Goal: Task Accomplishment & Management: Manage account settings

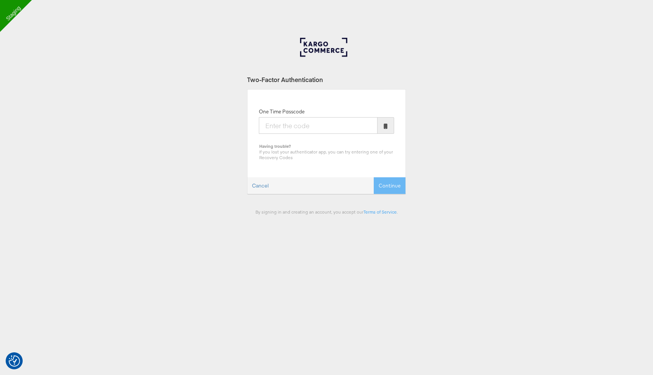
click at [319, 124] on input "One Time Passcode" at bounding box center [318, 125] width 119 height 17
click at [307, 127] on input "One Time Passcode" at bounding box center [318, 125] width 119 height 17
type input "474063"
click at [374, 177] on button "Continue" at bounding box center [390, 185] width 32 height 17
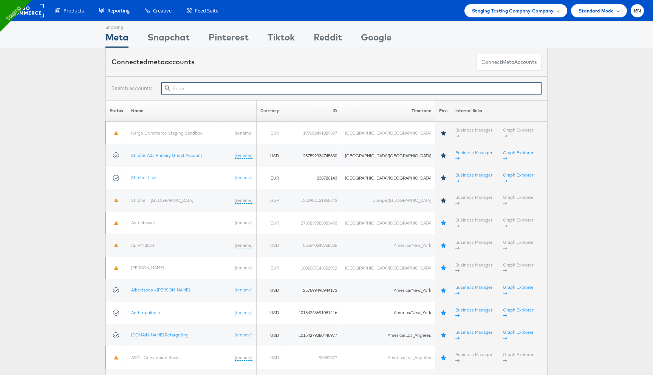
click at [222, 89] on input "text" at bounding box center [351, 88] width 380 height 12
paste input "10154782784169717"
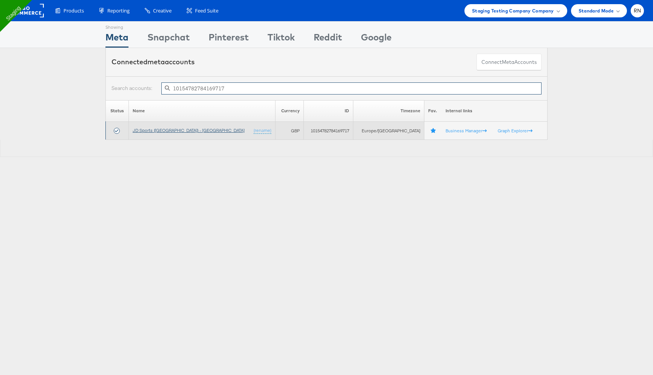
type input "10154782784169717"
click at [166, 129] on link "JD Sports (UK) - SA" at bounding box center [189, 130] width 112 height 6
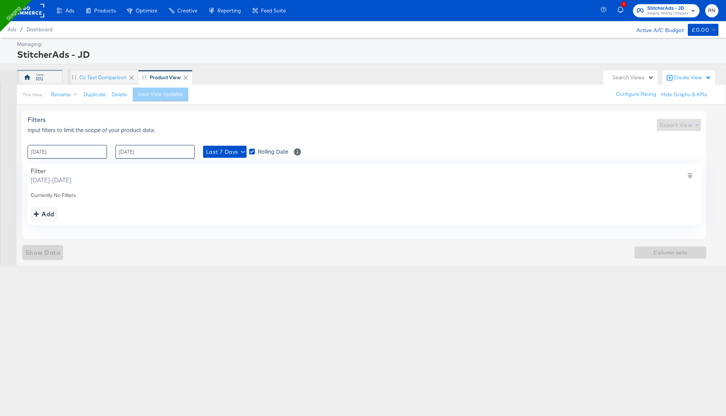
click at [47, 80] on div "RN" at bounding box center [39, 77] width 45 height 15
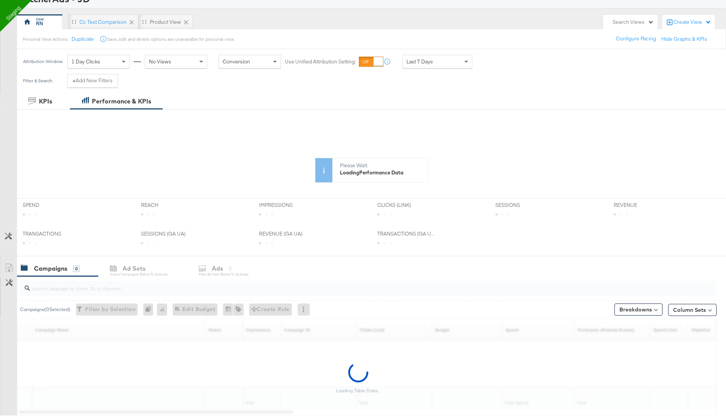
scroll to position [67, 0]
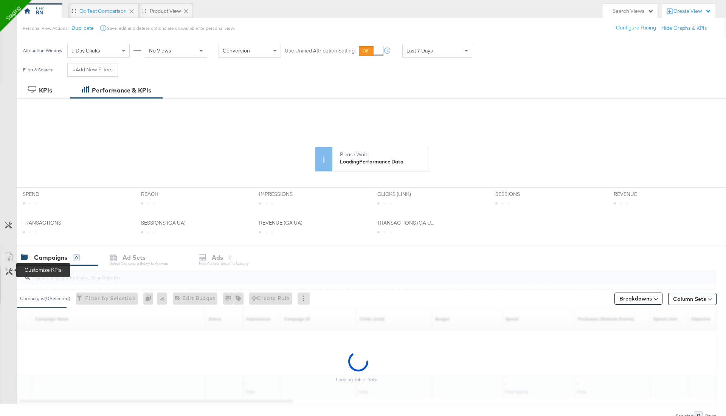
click at [10, 269] on icon at bounding box center [9, 271] width 7 height 7
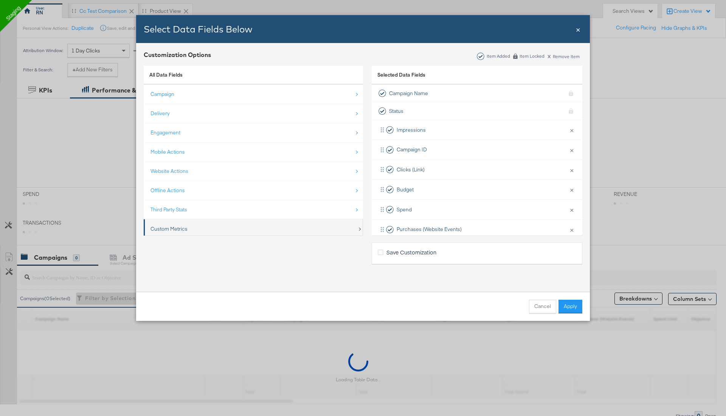
click at [182, 226] on div "Custom Metrics" at bounding box center [168, 229] width 37 height 7
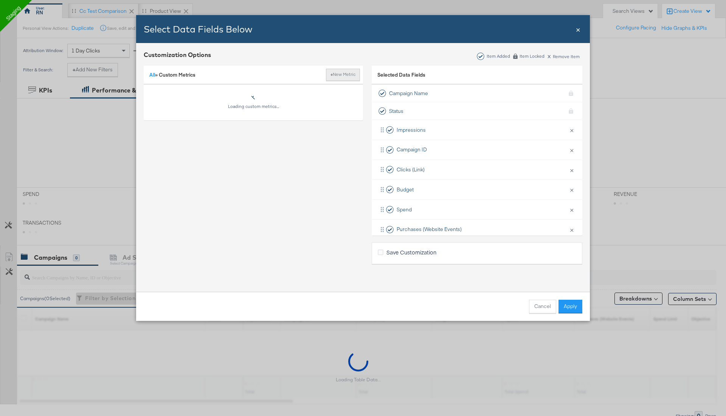
click at [343, 74] on button "+ New Metric" at bounding box center [343, 75] width 34 height 12
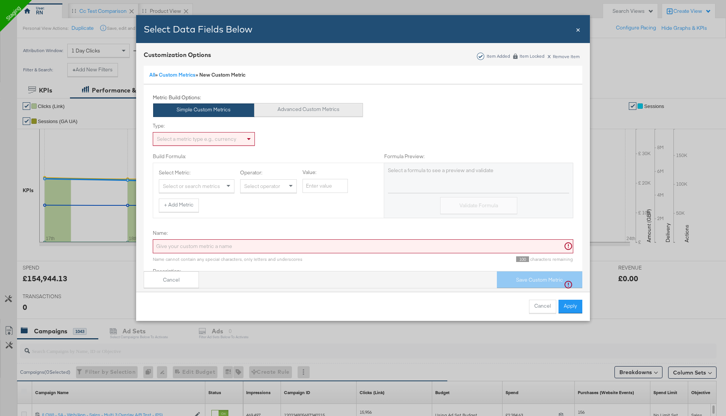
scroll to position [38, 0]
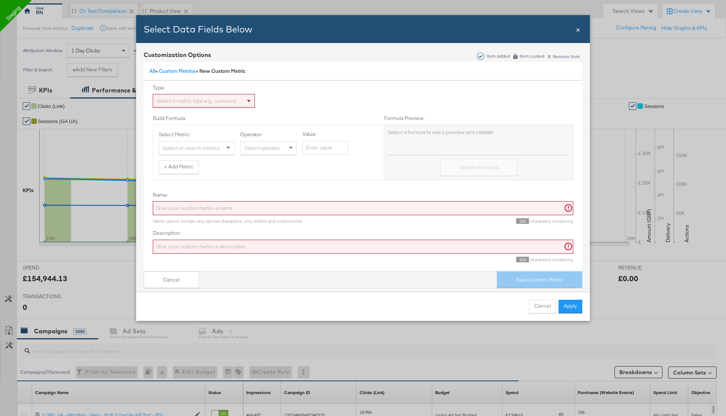
click at [220, 96] on div "Select a metric type e.g., currency" at bounding box center [203, 100] width 101 height 13
click at [212, 147] on div "Select or search metrics" at bounding box center [196, 148] width 75 height 13
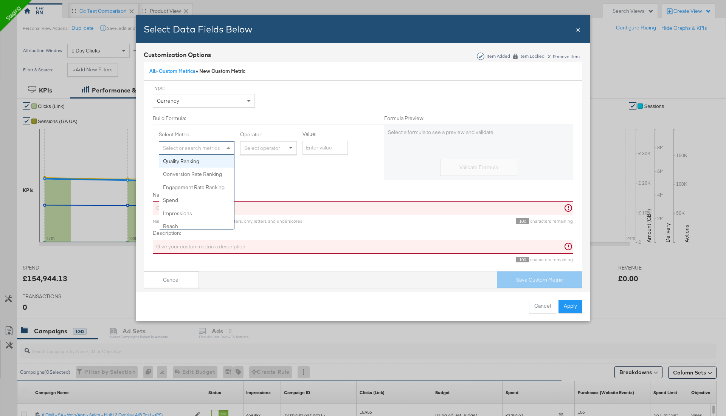
click at [228, 122] on div "Build Formula: Formula Preview:" at bounding box center [363, 120] width 420 height 10
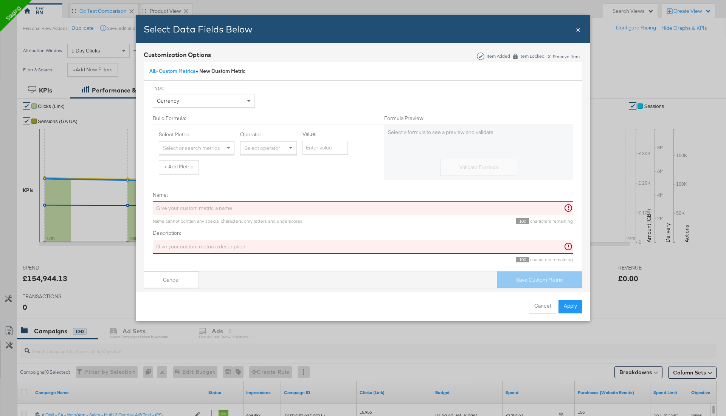
click at [214, 149] on div "Select or search metrics" at bounding box center [196, 148] width 75 height 13
click at [272, 149] on div "Select operator" at bounding box center [268, 148] width 56 height 13
click at [290, 151] on span "Bulk Add Locations Modal" at bounding box center [291, 148] width 9 height 13
click at [319, 146] on input "Value:" at bounding box center [324, 148] width 45 height 14
type input "100"
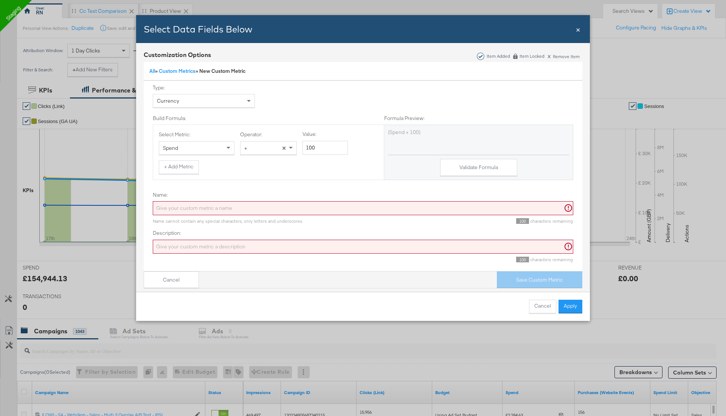
click at [310, 175] on div "Select Metric: Spend Operator: + × Value: 100 + Add Metric" at bounding box center [268, 152] width 231 height 55
click at [463, 170] on button "Validate Formula" at bounding box center [478, 167] width 77 height 17
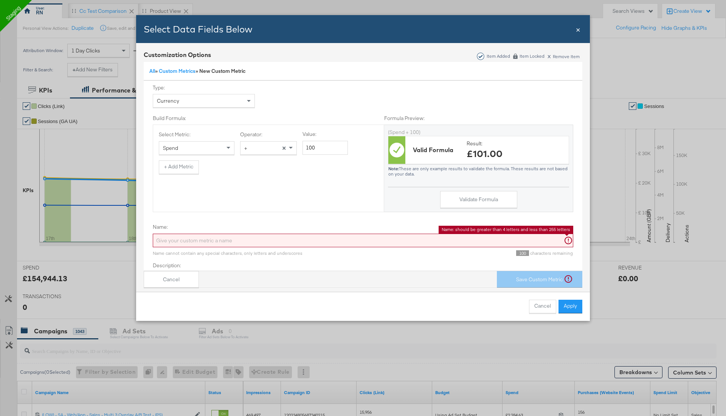
click at [218, 239] on input "Name:" at bounding box center [363, 241] width 420 height 14
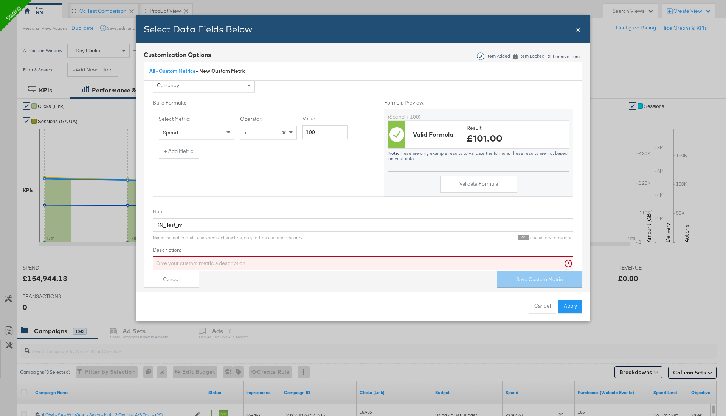
click at [265, 239] on div "Name cannot contain any special characters, only letters and underscores" at bounding box center [228, 238] width 150 height 6
click at [187, 224] on input "RN_Test_m" at bounding box center [363, 225] width 420 height 14
type input "RN_Test_Metric"
click at [204, 261] on input "Description:" at bounding box center [363, 264] width 420 height 14
paste input "RN_Test_Metric"
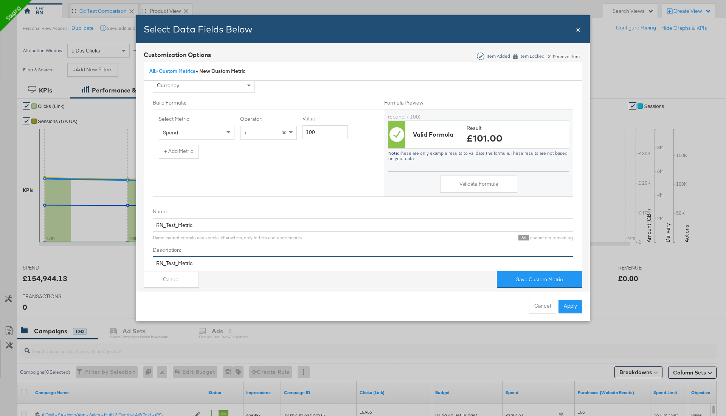
scroll to position [70, 0]
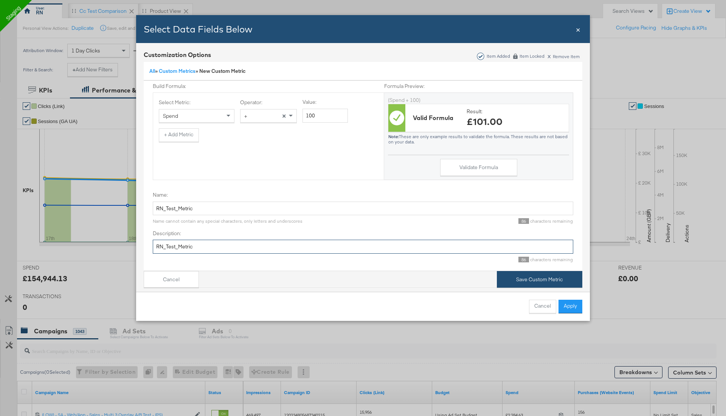
type input "RN_Test_Metric"
click at [530, 272] on div "Cancel Save Custom Metric" at bounding box center [363, 279] width 438 height 17
click at [520, 282] on button "Save Custom Metric" at bounding box center [539, 279] width 85 height 17
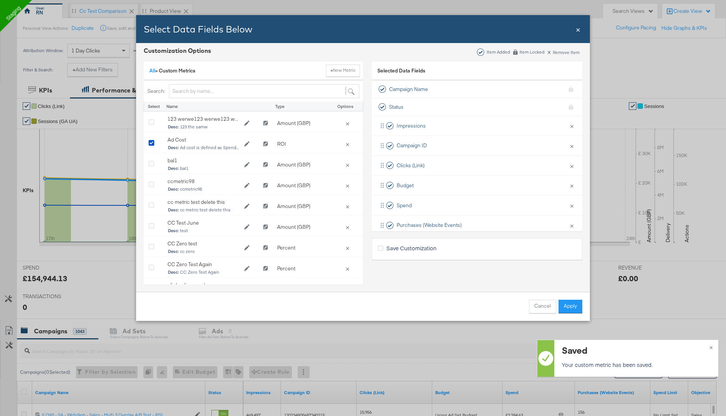
scroll to position [4, 0]
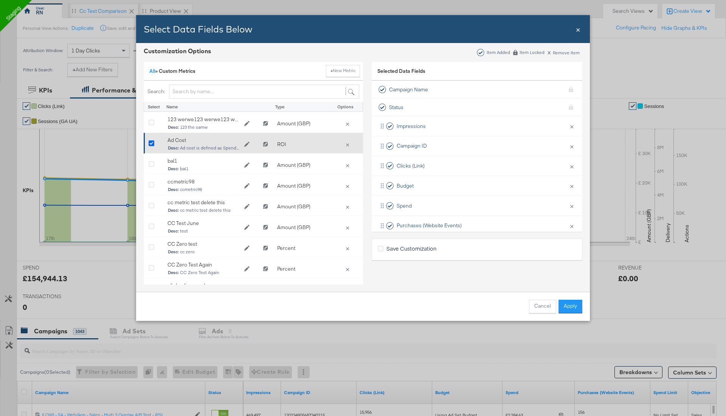
click at [150, 143] on icon "Bulk Add Locations Modal" at bounding box center [152, 144] width 6 height 6
click at [0, 0] on input "Bulk Add Locations Modal" at bounding box center [0, 0] width 0 height 0
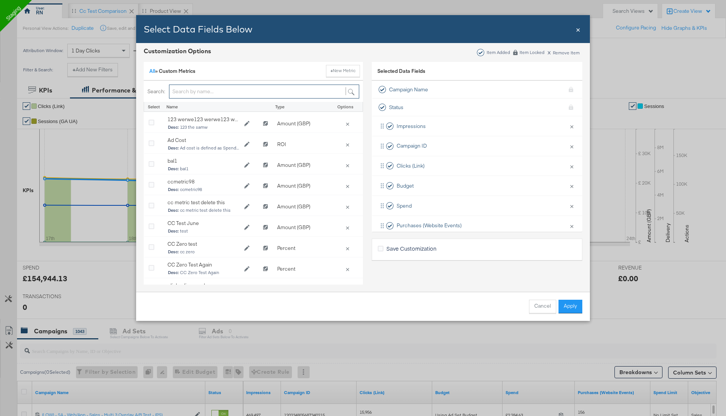
click at [193, 91] on input "Bulk Add Locations Modal" at bounding box center [264, 92] width 190 height 14
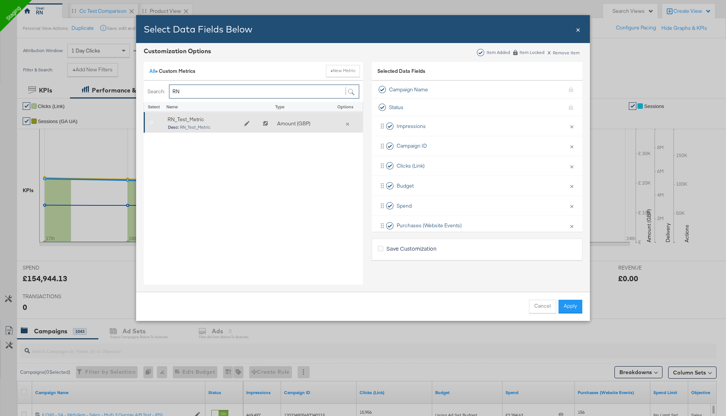
type input "RN"
click at [151, 122] on icon "Bulk Add Locations Modal" at bounding box center [152, 123] width 6 height 6
click at [0, 0] on input "Bulk Add Locations Modal" at bounding box center [0, 0] width 0 height 0
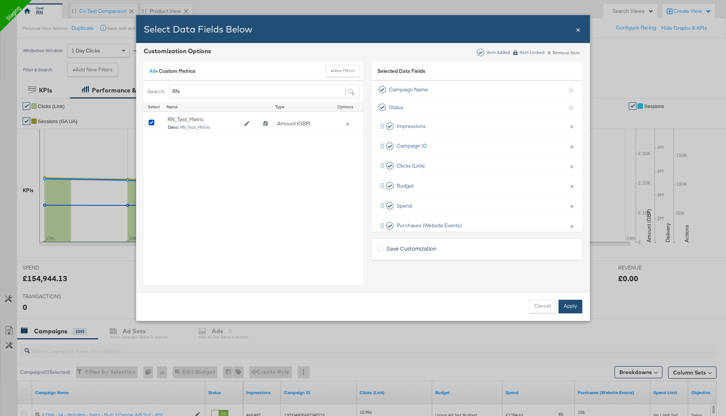
click at [575, 304] on button "Apply" at bounding box center [570, 307] width 24 height 14
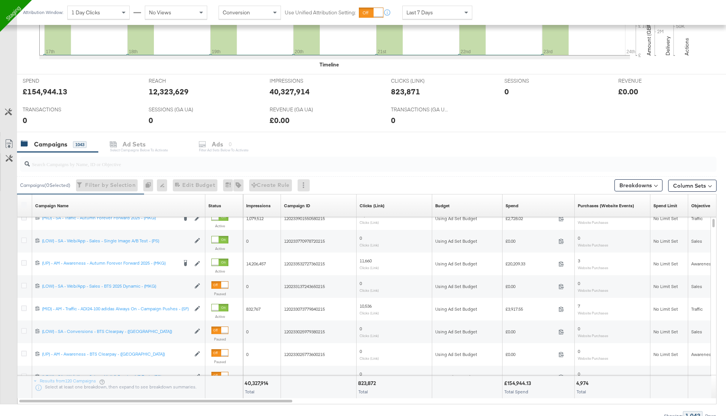
scroll to position [265, 0]
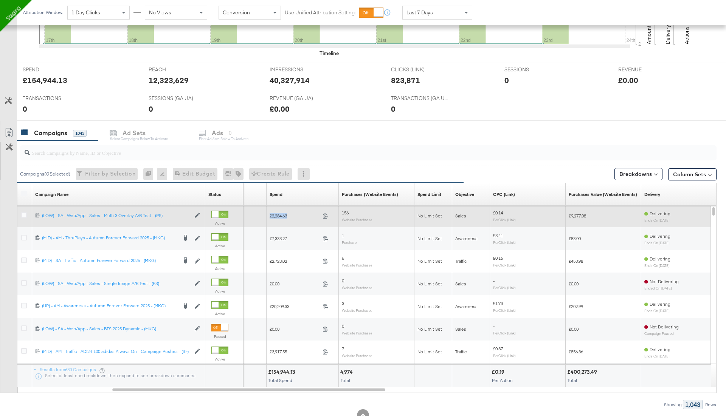
drag, startPoint x: 291, startPoint y: 216, endPoint x: 270, endPoint y: 215, distance: 20.8
click at [270, 215] on span "£2,284.63" at bounding box center [294, 216] width 50 height 6
copy span "£2,284.63"
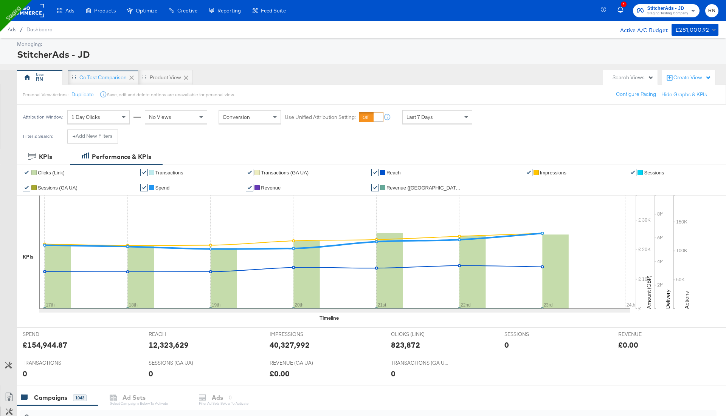
click at [111, 74] on div "cc test comparison" at bounding box center [102, 77] width 47 height 7
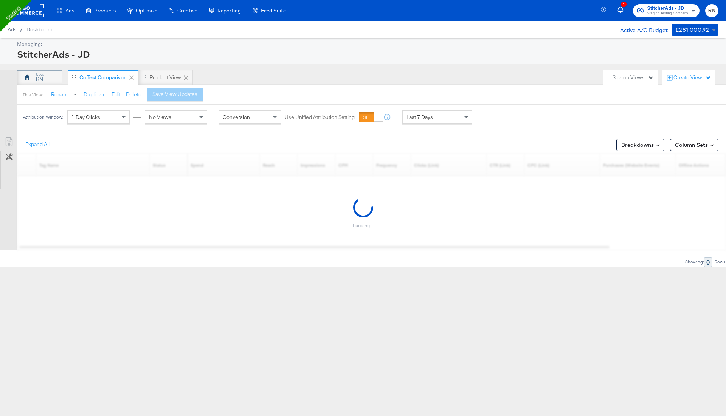
click at [41, 81] on div "RN" at bounding box center [39, 79] width 7 height 7
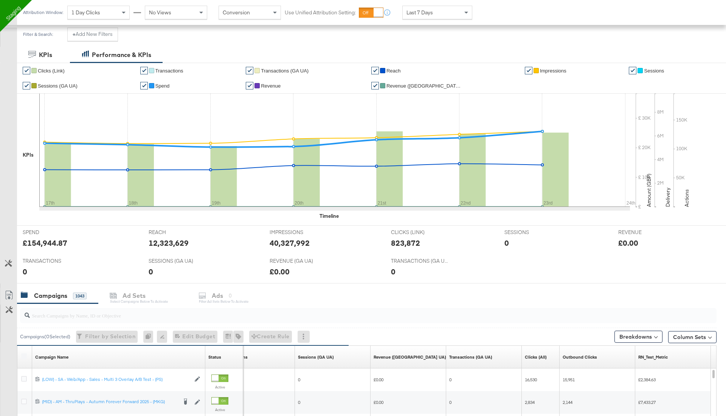
scroll to position [134, 0]
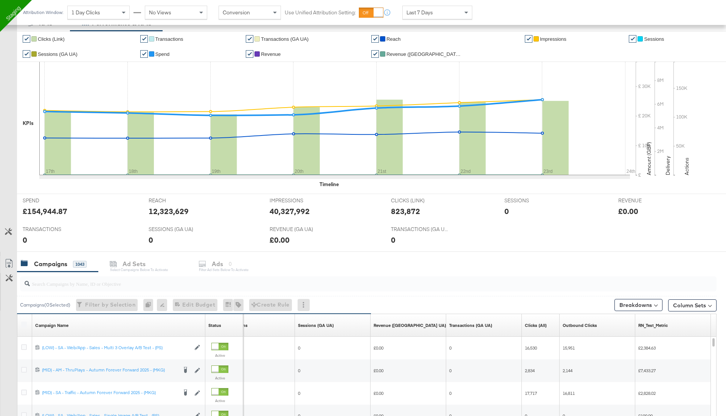
click at [142, 270] on div "Campaigns 1043 Ad Sets Select Campaigns below to activate Ads 0 Filter Ad Sets …" at bounding box center [371, 264] width 709 height 16
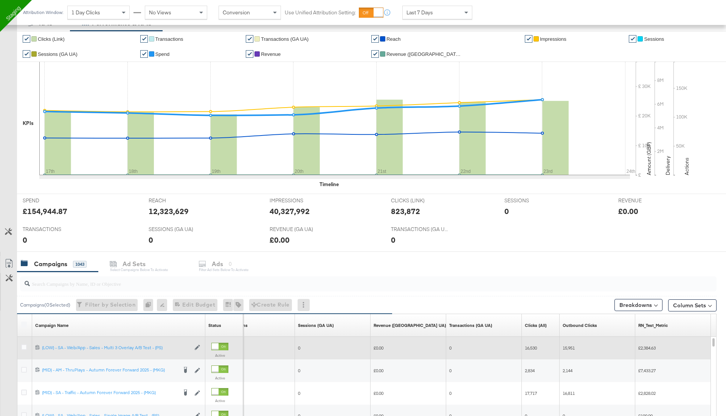
click at [26, 345] on div at bounding box center [25, 349] width 8 height 8
click at [23, 346] on icon at bounding box center [24, 348] width 6 height 6
click at [0, 0] on input "checkbox" at bounding box center [0, 0] width 0 height 0
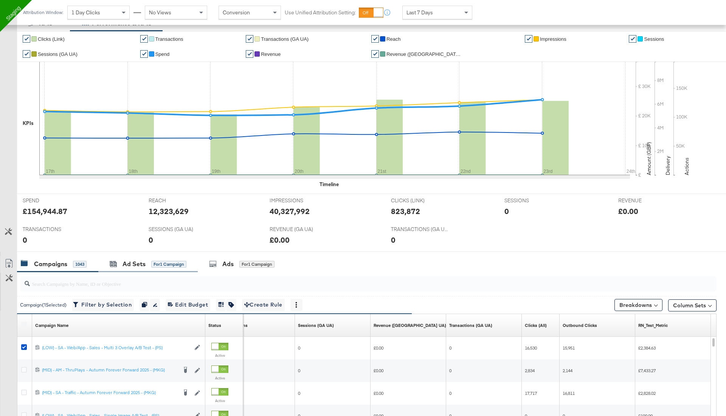
click at [155, 256] on div "Ad Sets for 1 Campaign" at bounding box center [147, 264] width 99 height 16
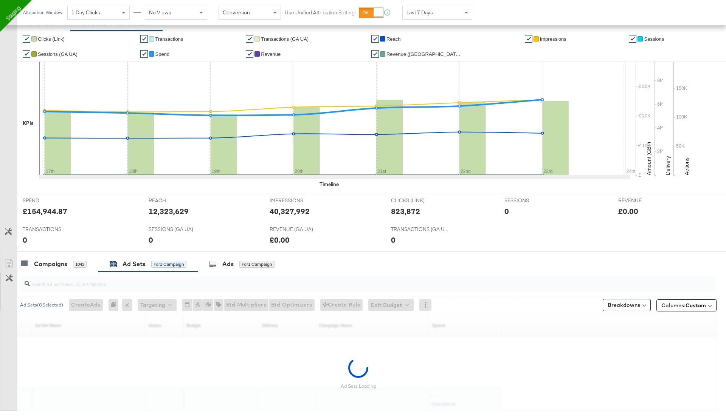
scroll to position [176, 0]
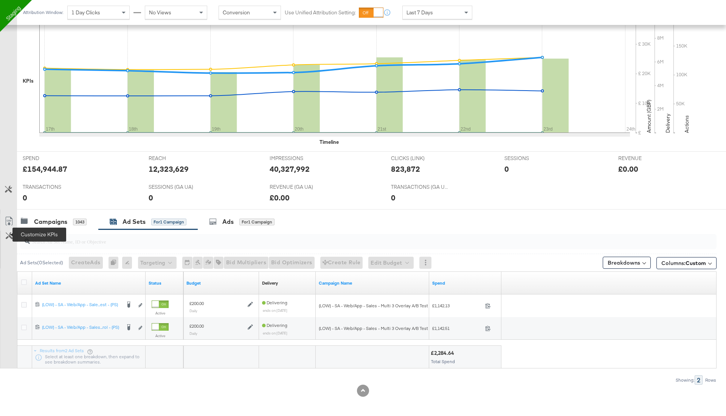
click at [11, 235] on icon at bounding box center [9, 235] width 7 height 7
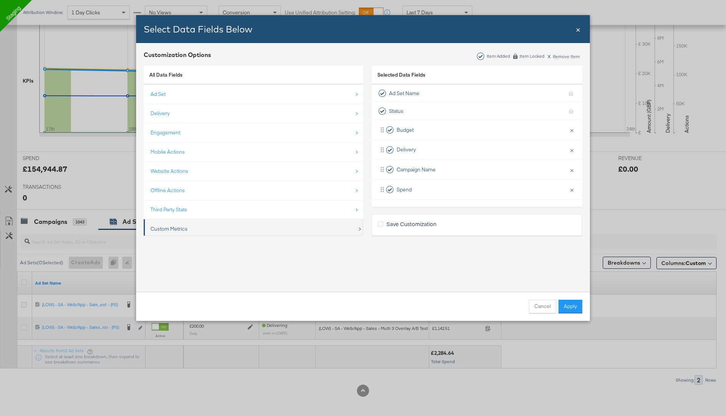
click at [201, 224] on div "Custom Metrics" at bounding box center [253, 228] width 207 height 15
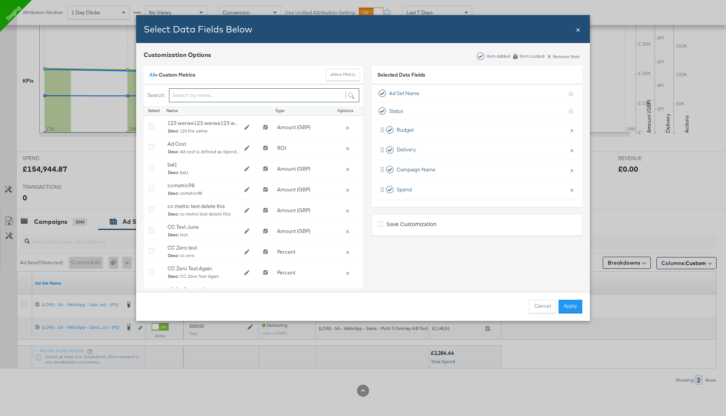
click at [223, 95] on input "Bulk Add Locations Modal" at bounding box center [264, 95] width 190 height 14
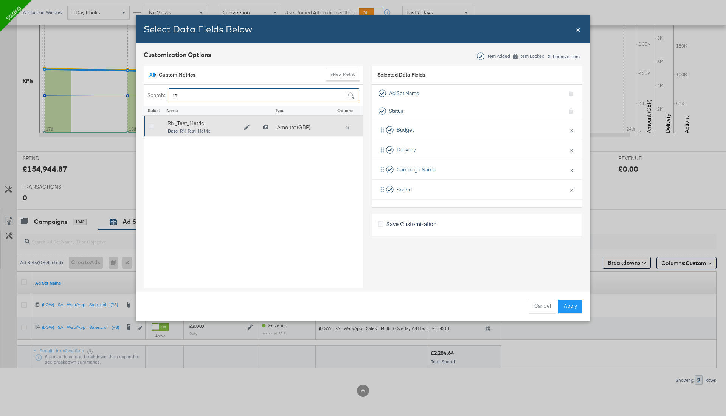
type input "rn"
click at [152, 124] on icon "Bulk Add Locations Modal" at bounding box center [152, 127] width 6 height 6
click at [0, 0] on input "Bulk Add Locations Modal" at bounding box center [0, 0] width 0 height 0
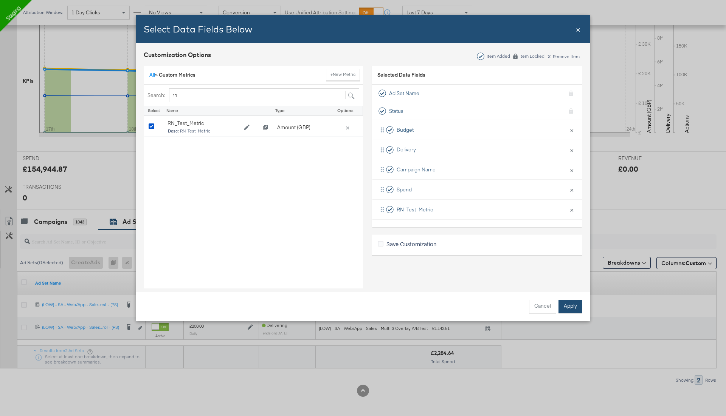
click at [568, 309] on button "Apply" at bounding box center [570, 307] width 24 height 14
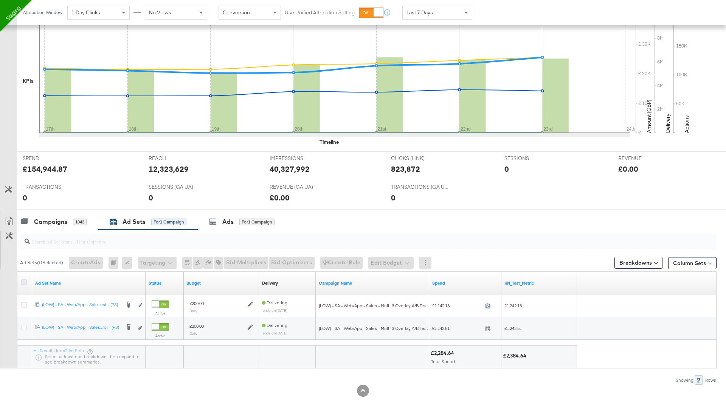
click at [25, 281] on icon at bounding box center [24, 283] width 6 height 6
click at [0, 0] on input "checkbox" at bounding box center [0, 0] width 0 height 0
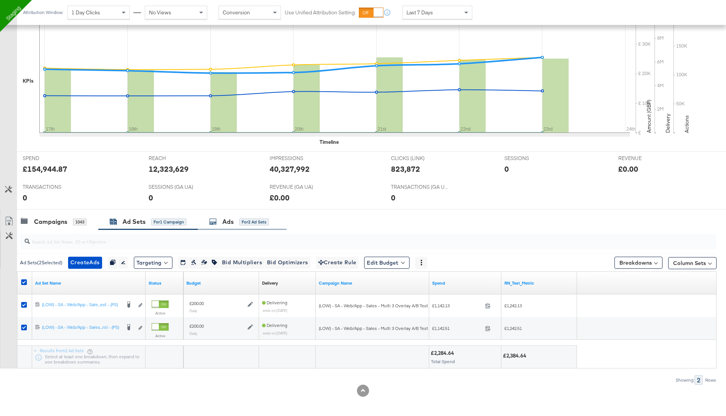
click at [232, 227] on div "Ads for 2 Ad Sets" at bounding box center [242, 222] width 89 height 16
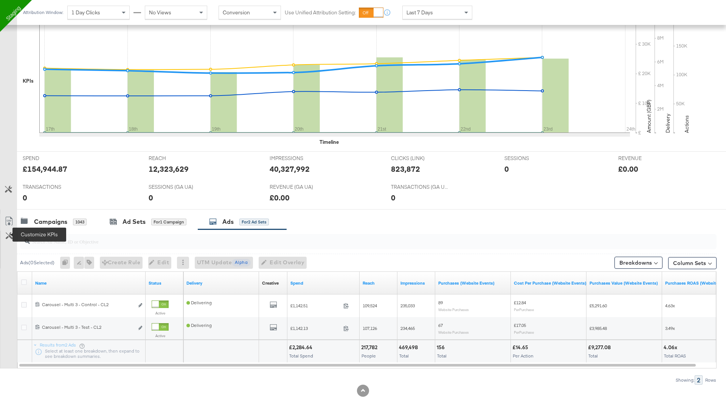
click at [7, 235] on icon at bounding box center [9, 235] width 7 height 7
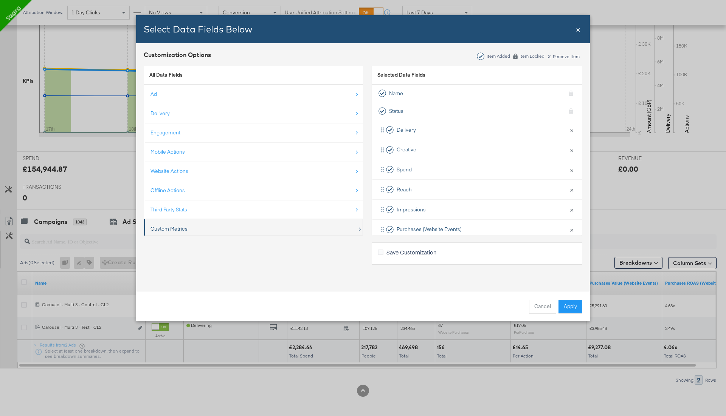
click at [175, 226] on div "Custom Metrics" at bounding box center [168, 229] width 37 height 7
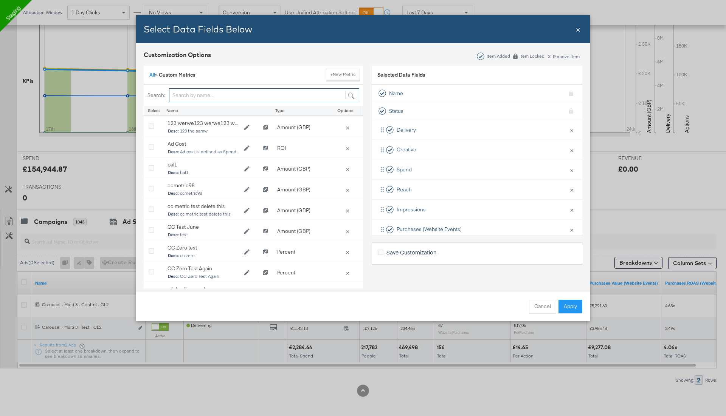
click at [201, 96] on input "Bulk Add Locations Modal" at bounding box center [264, 95] width 190 height 14
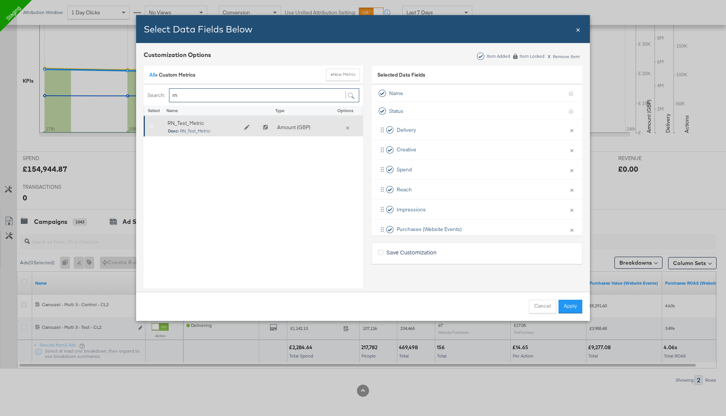
type input "rn"
click at [150, 124] on icon "Bulk Add Locations Modal" at bounding box center [152, 127] width 6 height 6
click at [0, 0] on input "Bulk Add Locations Modal" at bounding box center [0, 0] width 0 height 0
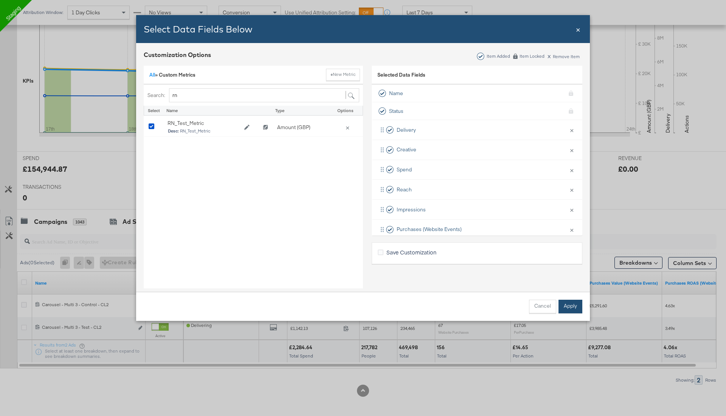
click at [573, 308] on button "Apply" at bounding box center [570, 307] width 24 height 14
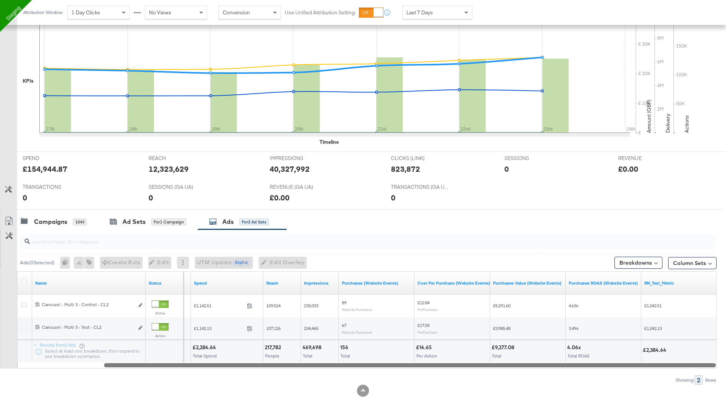
drag, startPoint x: 318, startPoint y: 364, endPoint x: 459, endPoint y: 353, distance: 141.1
click at [461, 353] on div "Name Status Creative Sorting Unavailable Spend Reach Impressions Purchases (Web…" at bounding box center [366, 320] width 699 height 97
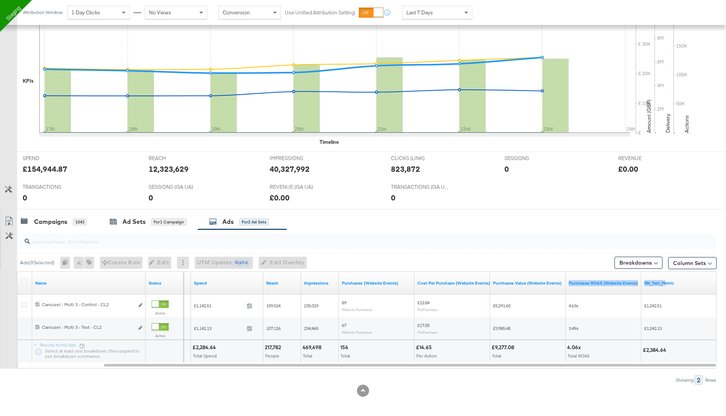
drag, startPoint x: 666, startPoint y: 281, endPoint x: 540, endPoint y: 287, distance: 125.3
click at [541, 287] on div "Creative Sorting Unavailable Spend Reach Impressions Purchases (Website Events)…" at bounding box center [402, 283] width 630 height 23
click at [70, 220] on div "Campaigns 1043" at bounding box center [54, 222] width 66 height 9
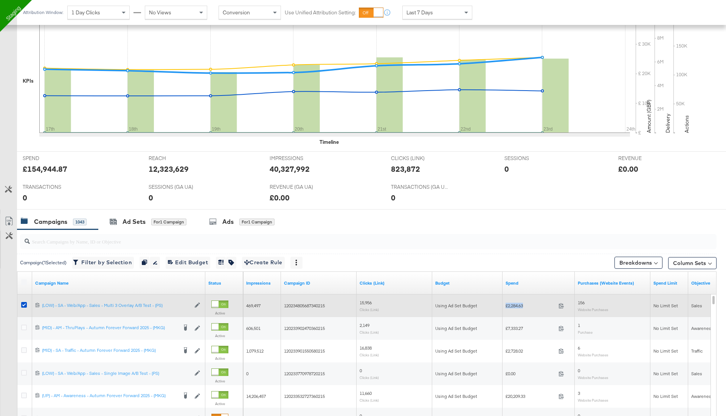
drag, startPoint x: 526, startPoint y: 305, endPoint x: 491, endPoint y: 305, distance: 34.4
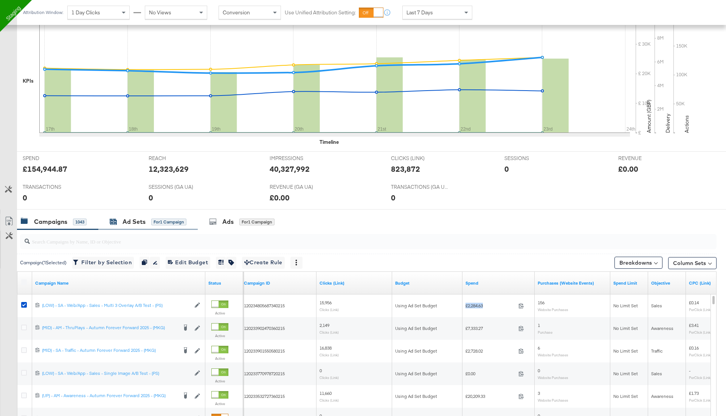
click at [139, 218] on div "Ad Sets" at bounding box center [133, 222] width 23 height 9
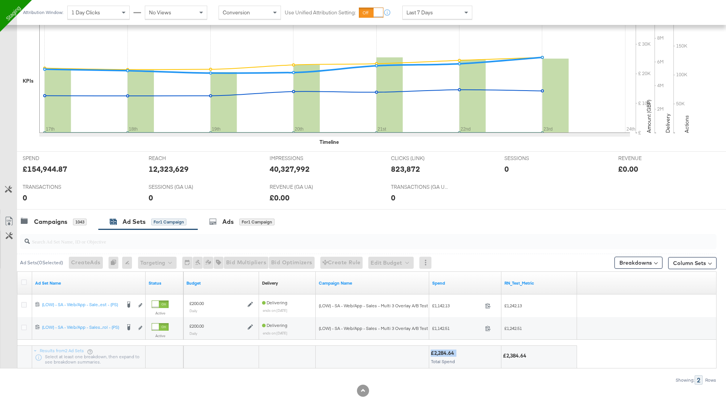
drag, startPoint x: 434, startPoint y: 346, endPoint x: 457, endPoint y: 346, distance: 23.4
click at [457, 346] on div "£2,284.64 Total Spend" at bounding box center [465, 357] width 72 height 23
click at [56, 218] on div "Campaigns" at bounding box center [50, 222] width 33 height 9
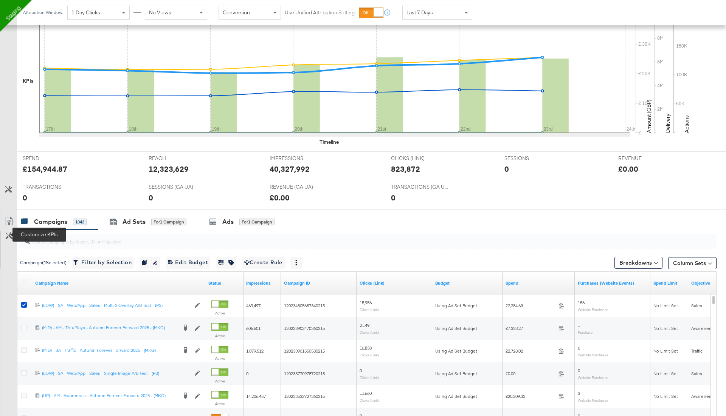
click at [9, 234] on icon at bounding box center [9, 235] width 7 height 7
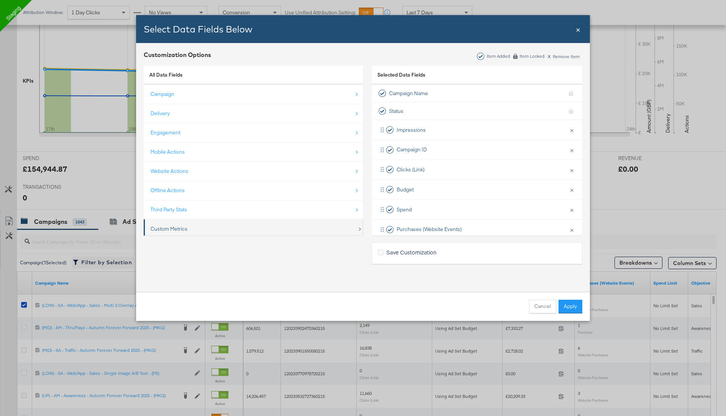
click at [182, 227] on div "Custom Metrics" at bounding box center [168, 229] width 37 height 7
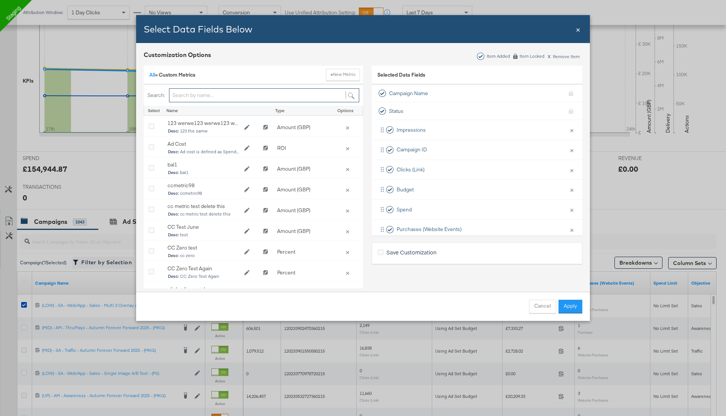
click at [207, 93] on input "Bulk Add Locations Modal" at bounding box center [264, 95] width 190 height 14
type input "rn"
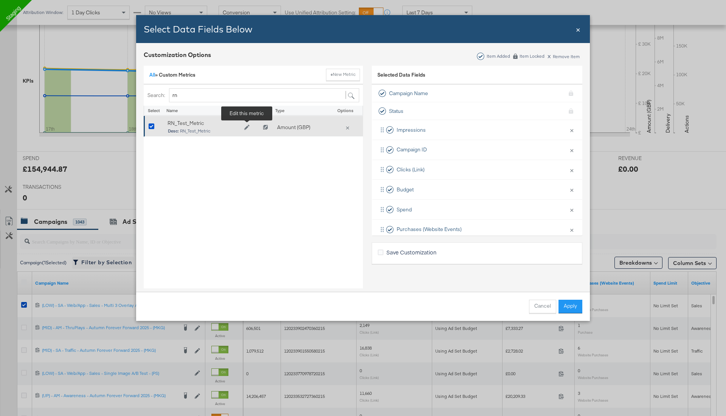
click at [246, 128] on icon "Edit RN_Test_Metric" at bounding box center [246, 127] width 5 height 5
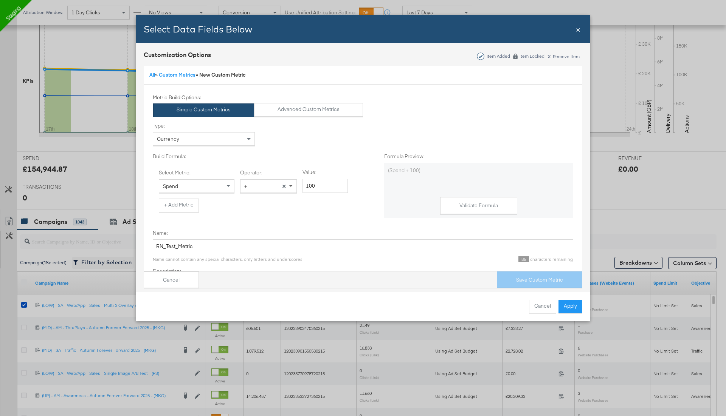
click at [291, 185] on span "Bulk Add Locations Modal" at bounding box center [291, 186] width 4 height 3
drag, startPoint x: 316, startPoint y: 185, endPoint x: 292, endPoint y: 185, distance: 24.6
click at [293, 185] on div "Select Metric: Spend Operator: + × Value: 100" at bounding box center [268, 181] width 219 height 24
type input "200"
click at [474, 245] on input "RN_Test_Metric" at bounding box center [363, 247] width 420 height 14
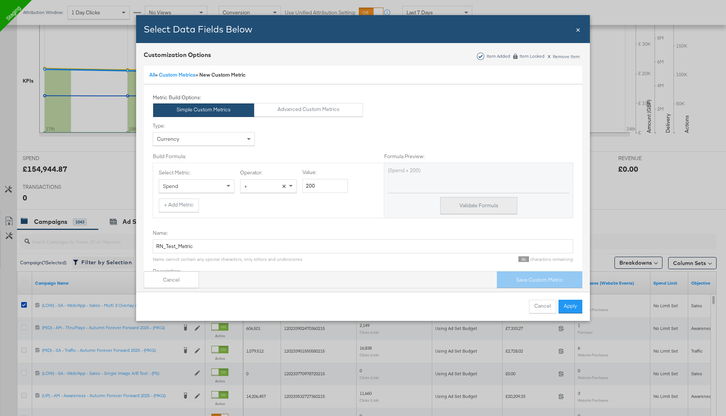
click at [483, 206] on button "Validate Formula" at bounding box center [478, 205] width 77 height 17
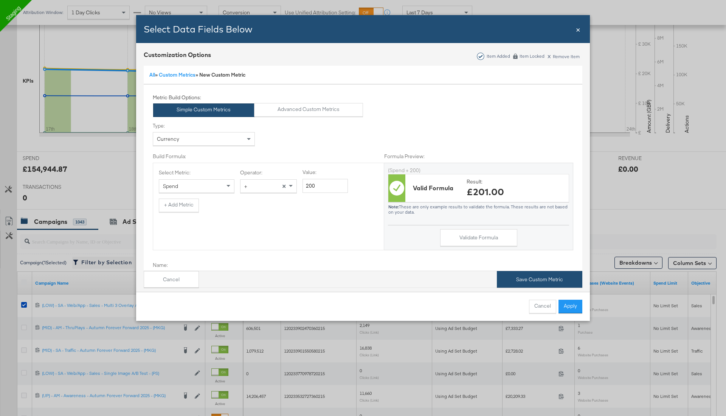
click at [523, 280] on button "Save Custom Metric" at bounding box center [539, 279] width 85 height 17
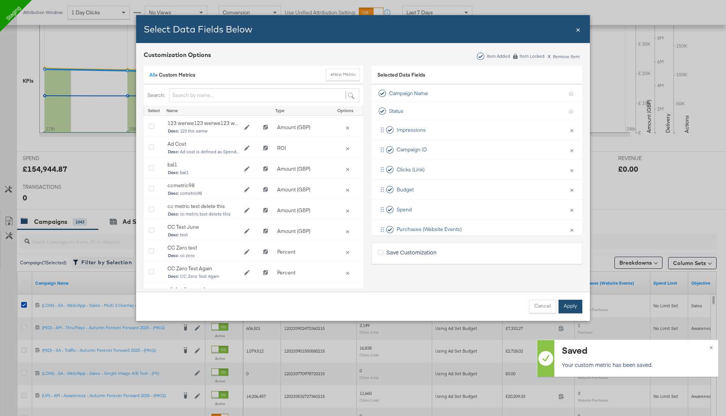
click at [571, 309] on button "Apply" at bounding box center [570, 307] width 24 height 14
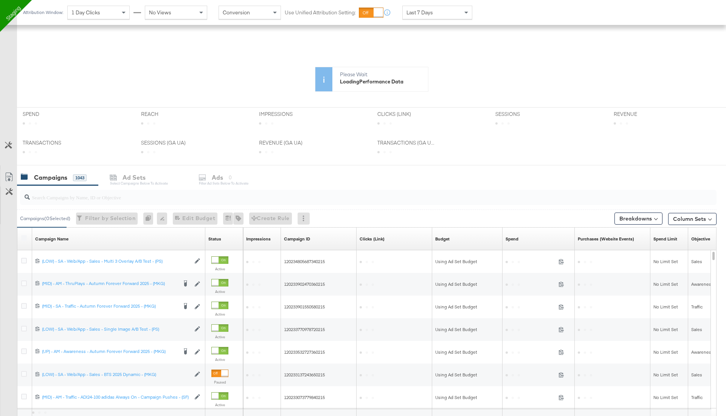
scroll to position [157, 0]
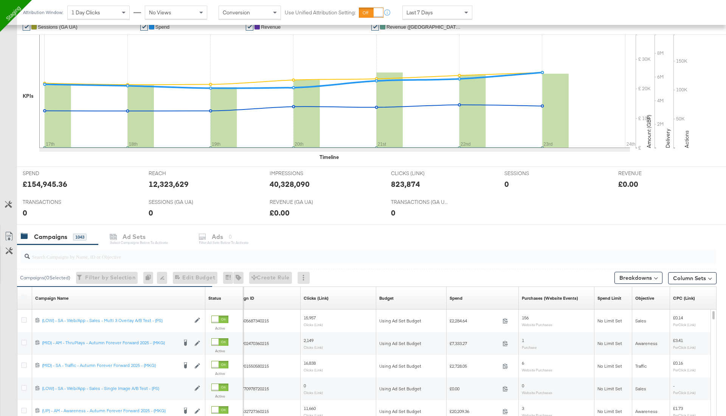
scroll to position [165, 0]
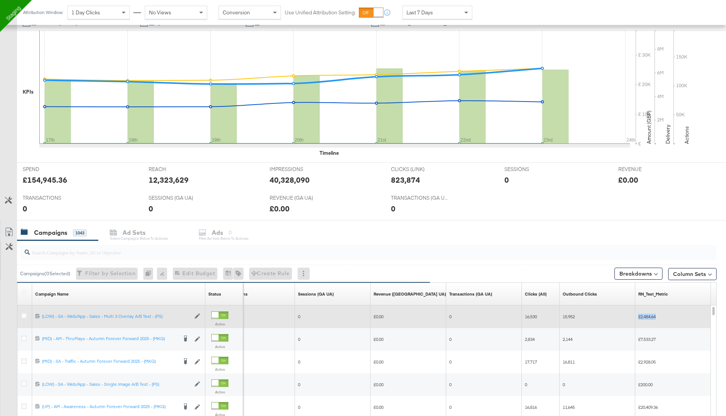
drag, startPoint x: 645, startPoint y: 318, endPoint x: 587, endPoint y: 323, distance: 57.7
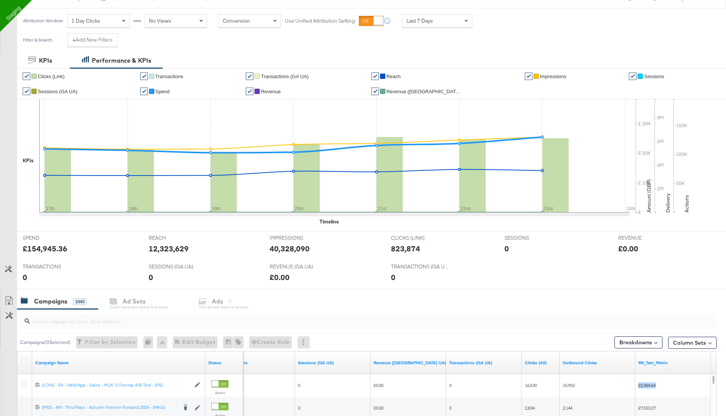
scroll to position [98, 0]
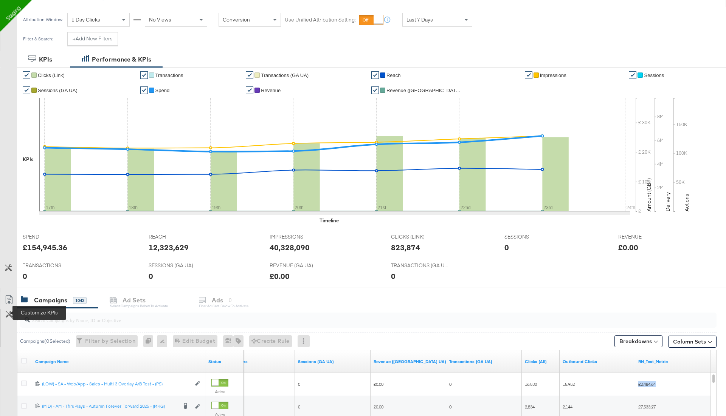
click at [9, 314] on icon at bounding box center [9, 314] width 7 height 7
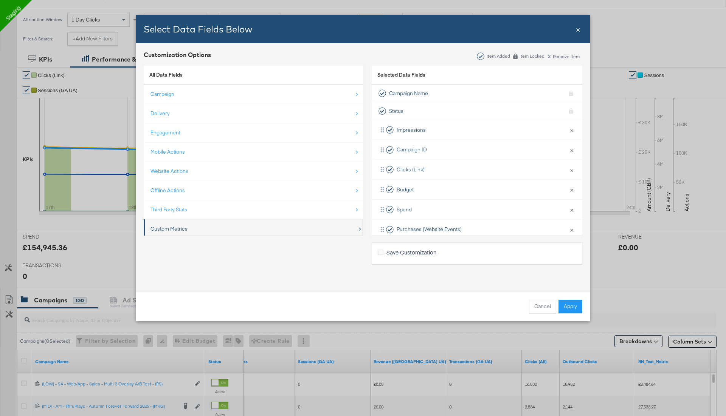
click at [196, 226] on div "Custom Metrics" at bounding box center [253, 228] width 207 height 15
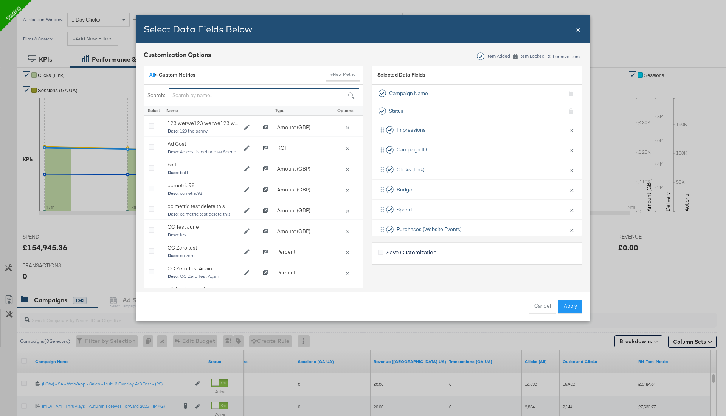
click at [208, 95] on input "Bulk Add Locations Modal" at bounding box center [264, 95] width 190 height 14
type input "rn"
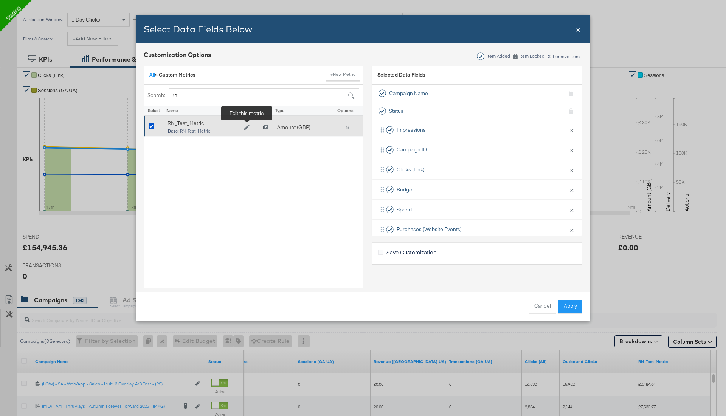
click at [248, 124] on button "Edit RN_Test_Metric" at bounding box center [246, 127] width 15 height 11
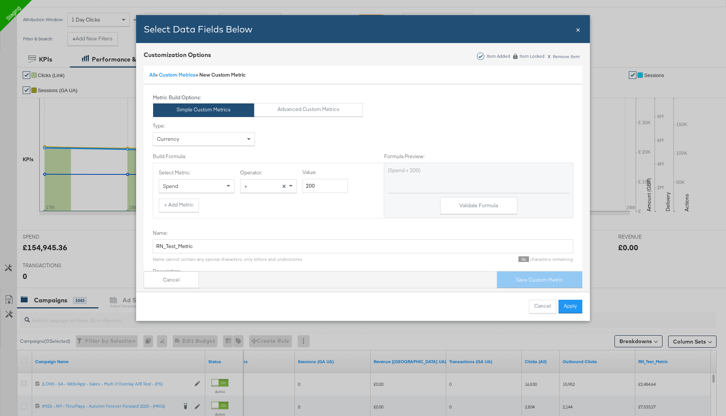
click at [305, 118] on div "Type: Currency Build Formula: Formula Preview: Select Metric: Spend Operator: +…" at bounding box center [363, 170] width 420 height 107
click at [310, 111] on button "Advanced Custom Metrics" at bounding box center [308, 110] width 109 height 14
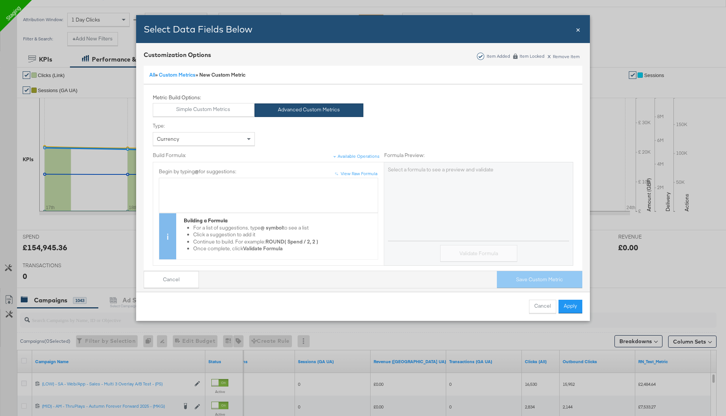
click at [268, 187] on div "Bulk Add Locations Modal" at bounding box center [268, 184] width 211 height 7
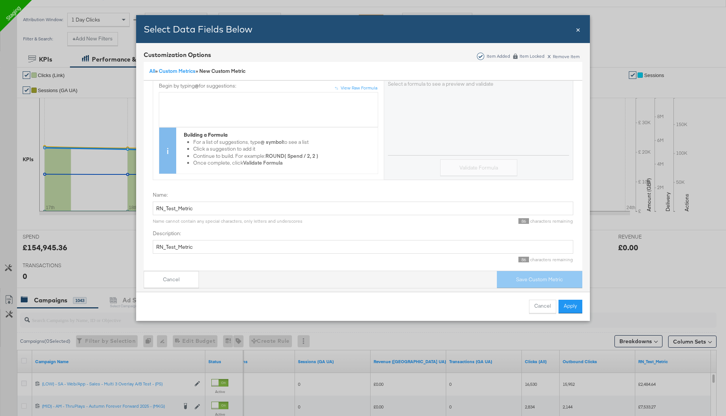
scroll to position [0, 0]
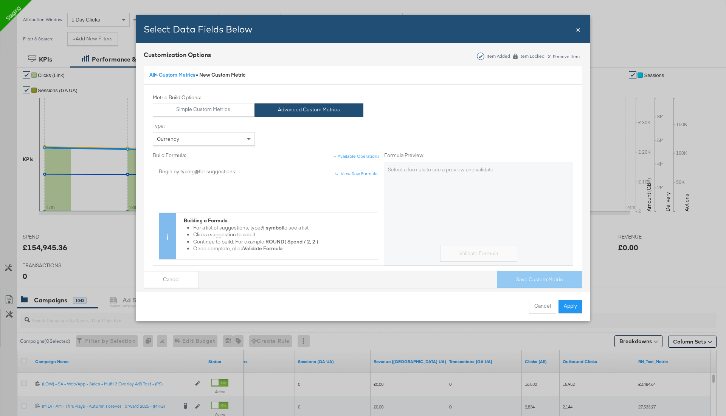
click at [243, 160] on div "Build Formula: Available Operations" at bounding box center [266, 157] width 227 height 10
click at [223, 114] on button "Simple Custom Metrics" at bounding box center [203, 110] width 101 height 14
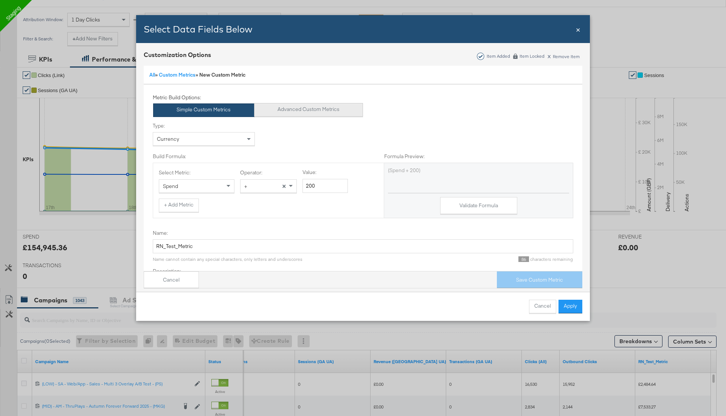
click at [302, 110] on button "Advanced Custom Metrics" at bounding box center [308, 110] width 109 height 14
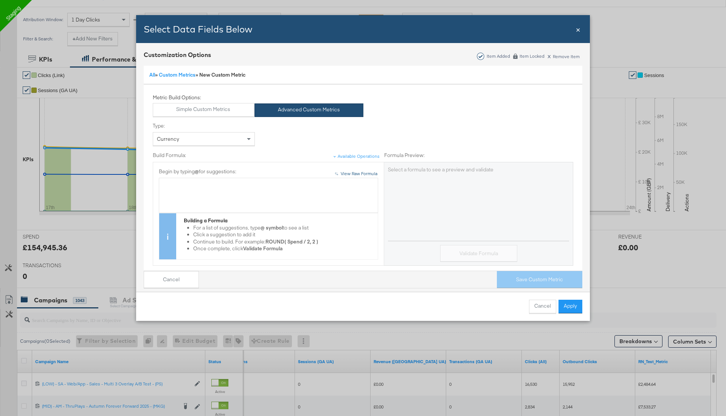
click at [352, 173] on div "View Raw Formula" at bounding box center [359, 174] width 37 height 6
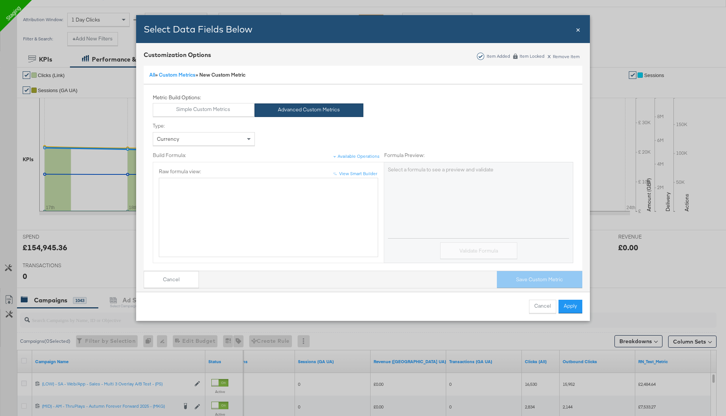
click at [299, 206] on textarea "Bulk Add Locations Modal" at bounding box center [268, 217] width 219 height 79
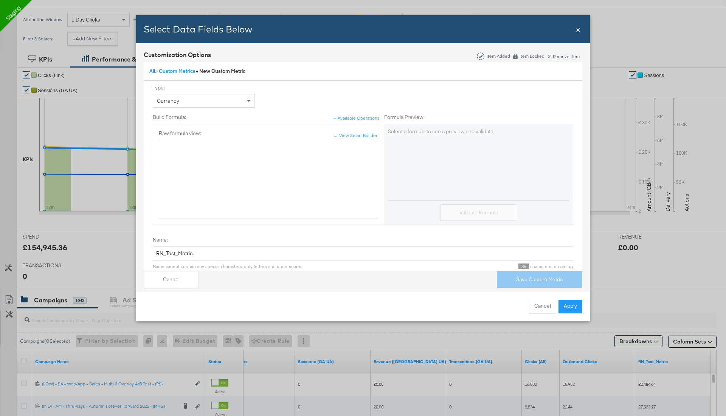
scroll to position [36, 0]
click at [339, 141] on button "↑ ↑ View Smart Builder" at bounding box center [357, 139] width 47 height 12
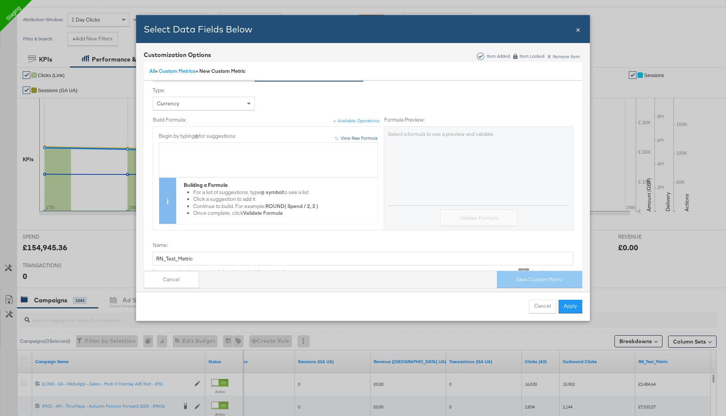
click at [339, 141] on button "↑ ↑ View Raw Formula" at bounding box center [359, 139] width 46 height 12
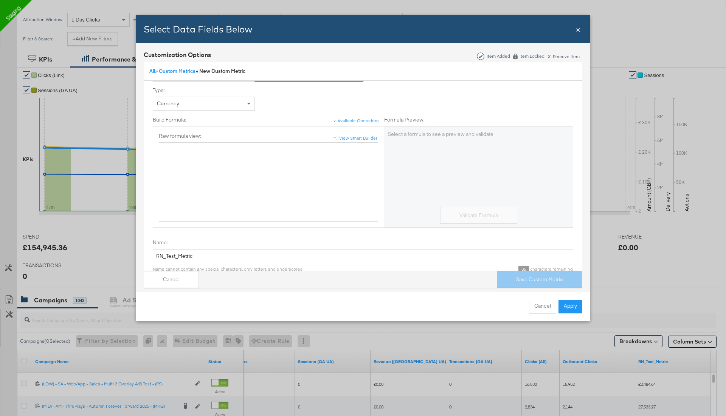
click at [312, 174] on textarea "Bulk Add Locations Modal" at bounding box center [268, 181] width 219 height 79
type textarea "@ spend"
click at [363, 135] on button "↑ ↑ View Smart Builder" at bounding box center [357, 139] width 47 height 12
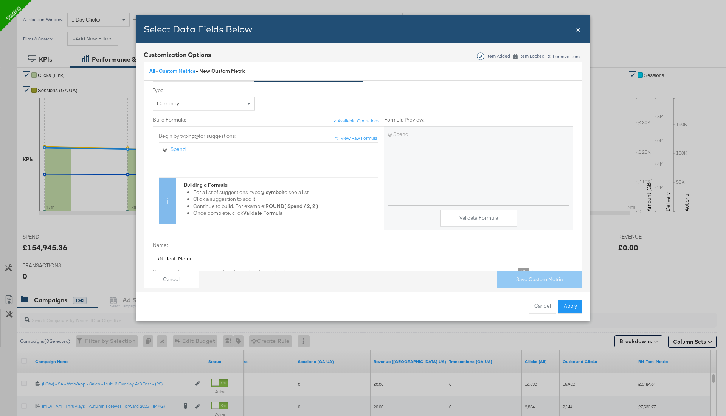
click at [191, 152] on div "@ Spend" at bounding box center [268, 149] width 211 height 7
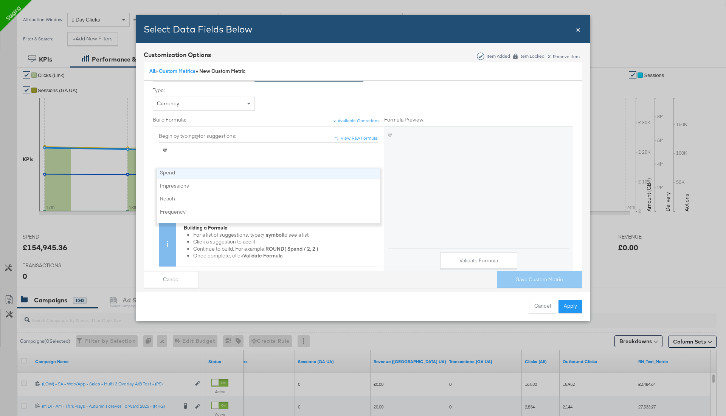
scroll to position [39, 0]
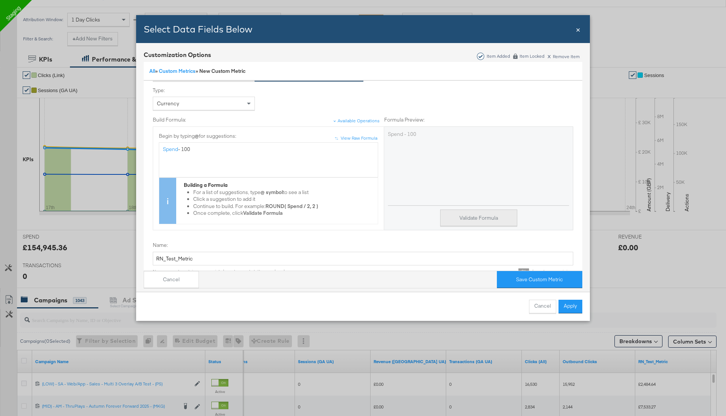
click at [458, 213] on button "Validate Formula" at bounding box center [478, 218] width 77 height 17
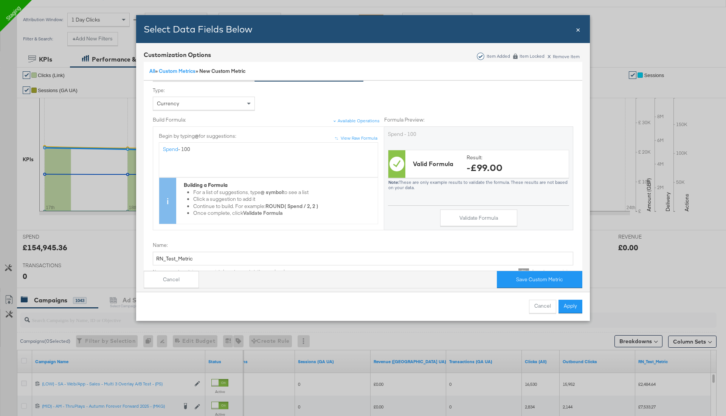
click at [181, 148] on span "- 100" at bounding box center [184, 149] width 12 height 7
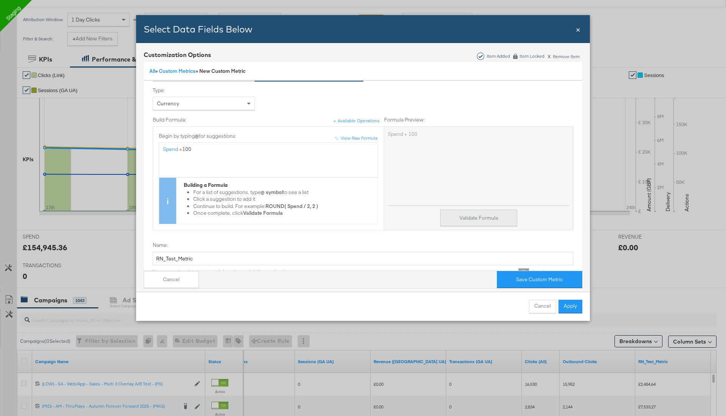
click at [480, 214] on button "Validate Formula" at bounding box center [478, 218] width 77 height 17
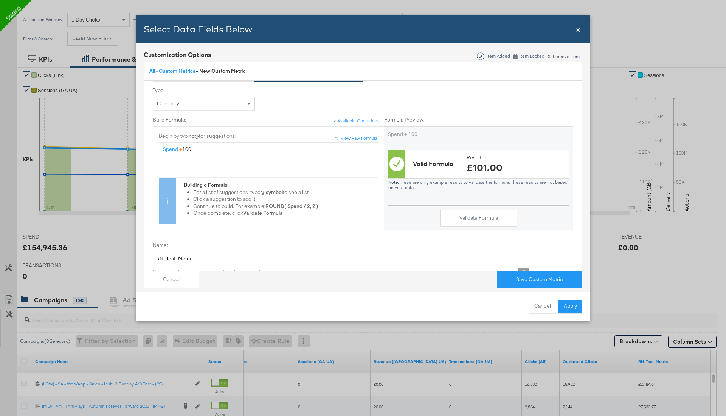
scroll to position [0, 0]
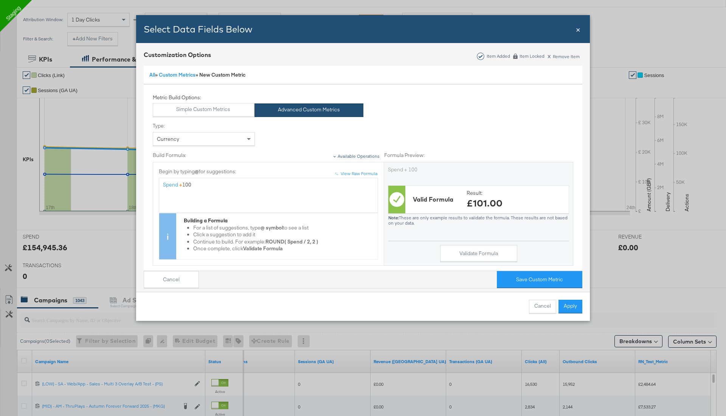
click at [353, 158] on div "Available Operations" at bounding box center [358, 156] width 42 height 6
drag, startPoint x: 172, startPoint y: 186, endPoint x: 290, endPoint y: 194, distance: 118.6
click at [290, 194] on div "Spend + 100" at bounding box center [268, 195] width 211 height 28
click at [579, 29] on span "×" at bounding box center [578, 29] width 5 height 10
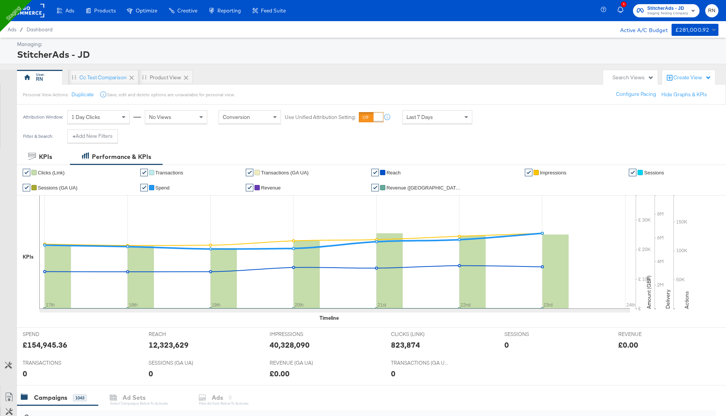
click at [32, 9] on rect at bounding box center [26, 11] width 35 height 14
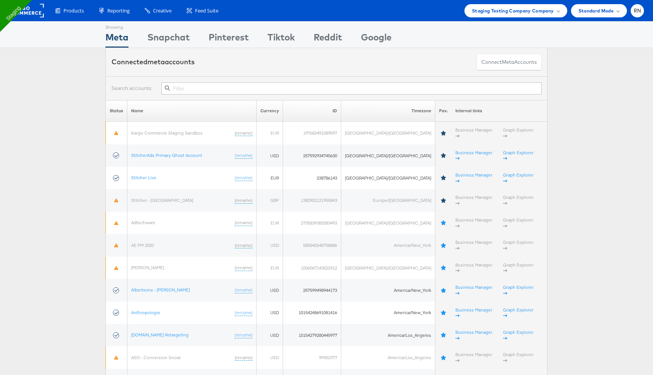
type input "10154264573894717"
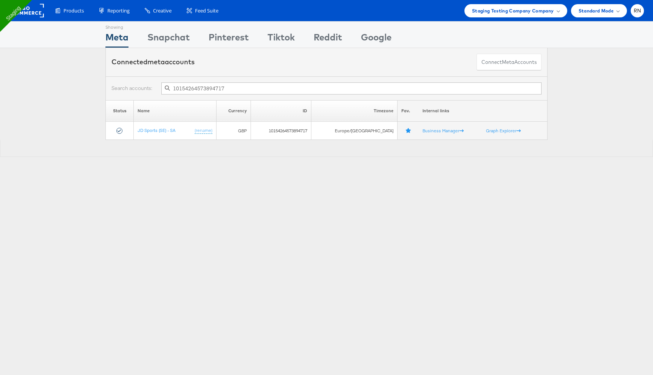
drag, startPoint x: 224, startPoint y: 88, endPoint x: 112, endPoint y: 75, distance: 113.4
click at [112, 75] on div "Showing Meta Showing [GEOGRAPHIC_DATA] Showing Pinterest Showing Tiktok Showing…" at bounding box center [326, 92] width 653 height 142
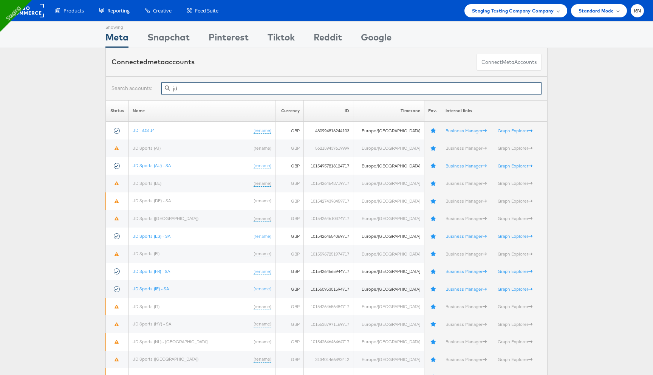
click at [202, 87] on input "jd" at bounding box center [351, 88] width 380 height 12
paste input "10154782784169717"
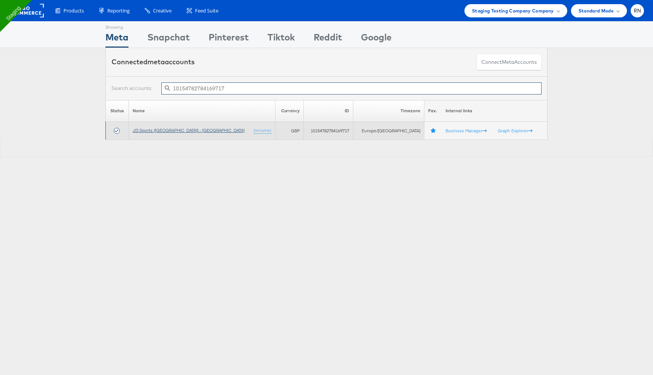
type input "10154782784169717"
click at [164, 128] on link "JD Sports ([GEOGRAPHIC_DATA]) - [GEOGRAPHIC_DATA]" at bounding box center [189, 130] width 112 height 6
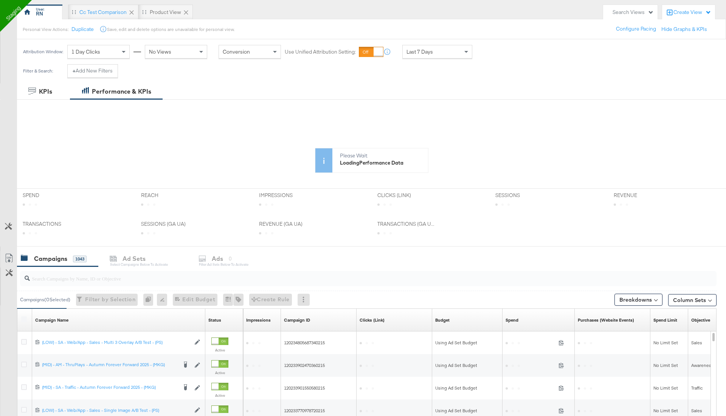
scroll to position [88, 0]
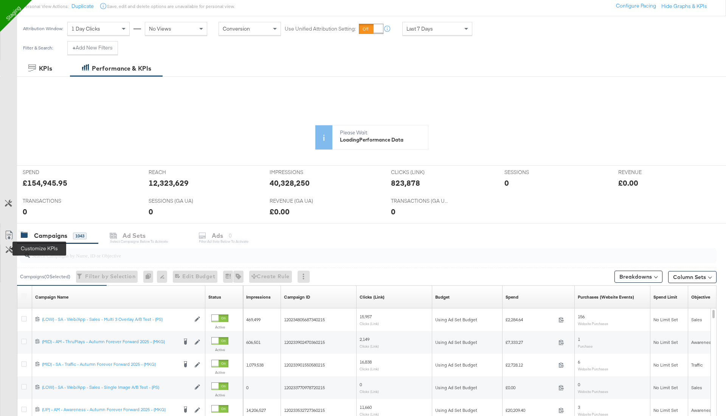
click at [8, 251] on icon at bounding box center [9, 249] width 7 height 7
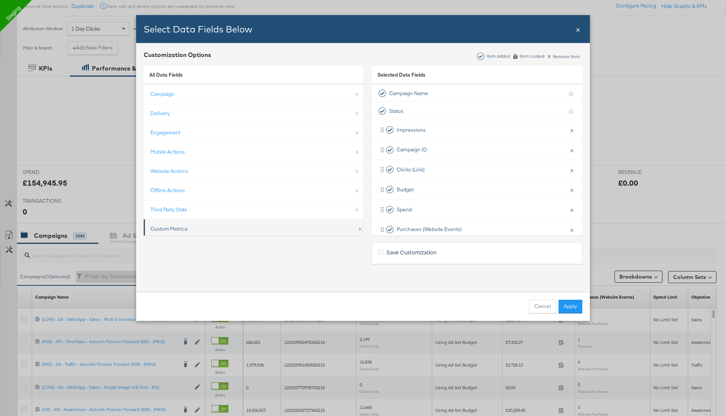
click at [192, 225] on div "Custom Metrics" at bounding box center [253, 228] width 207 height 15
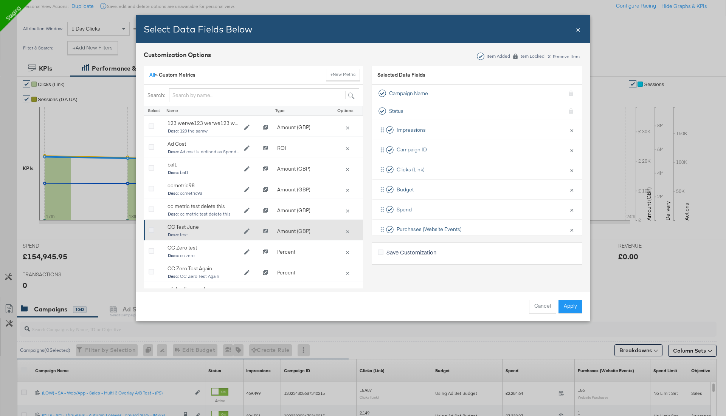
click at [150, 229] on icon "Bulk Add Locations Modal" at bounding box center [152, 231] width 6 height 6
click at [0, 0] on input "Bulk Add Locations Modal" at bounding box center [0, 0] width 0 height 0
click at [150, 228] on icon "Bulk Add Locations Modal" at bounding box center [152, 231] width 6 height 6
click at [0, 0] on input "Bulk Add Locations Modal" at bounding box center [0, 0] width 0 height 0
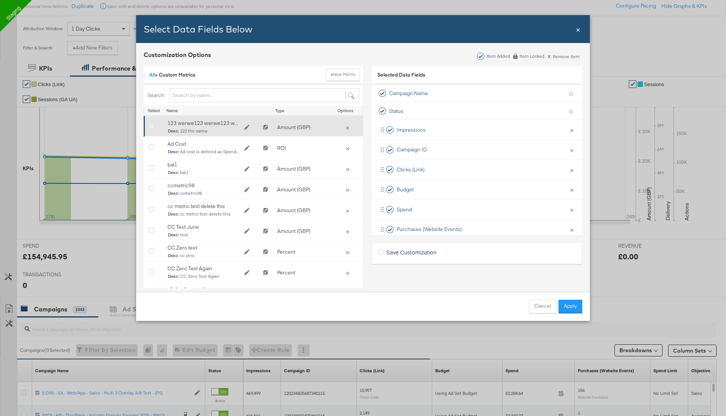
click at [151, 125] on icon "Bulk Add Locations Modal" at bounding box center [152, 127] width 6 height 6
click at [0, 0] on input "Bulk Add Locations Modal" at bounding box center [0, 0] width 0 height 0
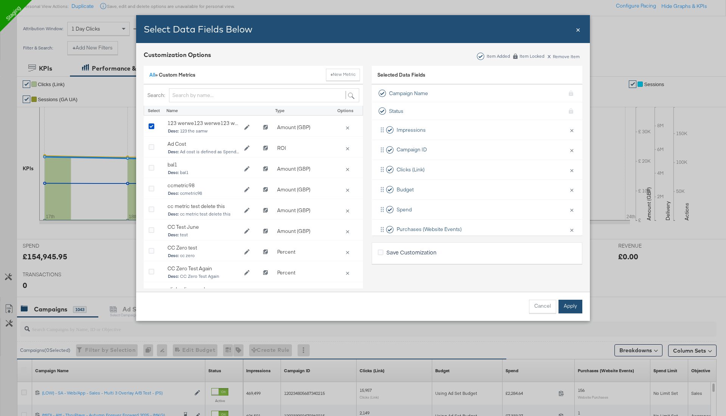
click at [571, 306] on button "Apply" at bounding box center [570, 307] width 24 height 14
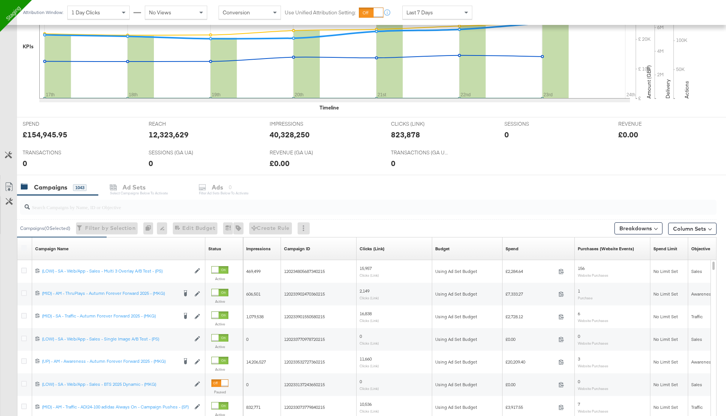
scroll to position [211, 0]
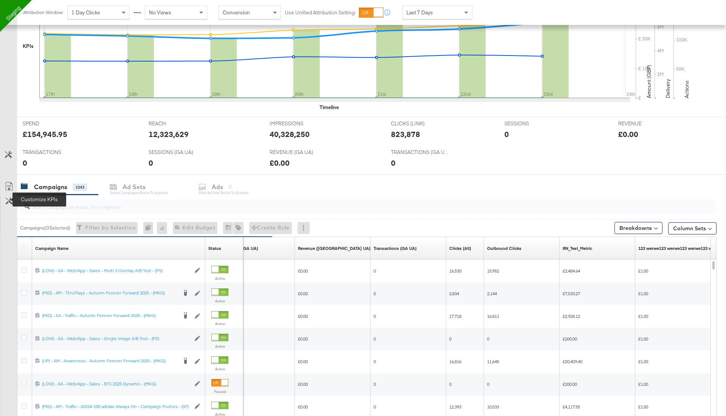
click at [8, 198] on icon at bounding box center [9, 201] width 7 height 7
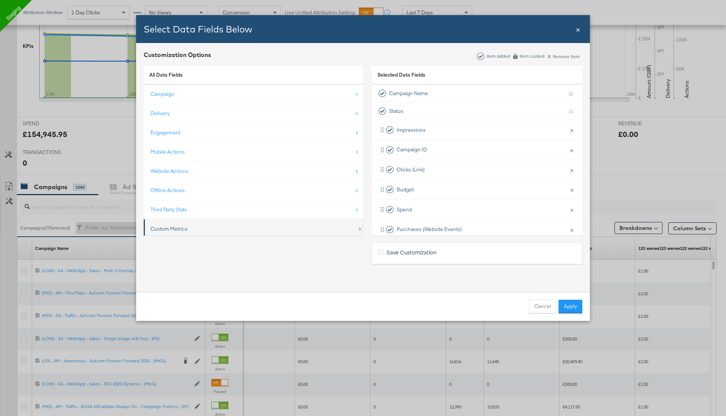
click at [193, 223] on div "Custom Metrics" at bounding box center [253, 228] width 207 height 15
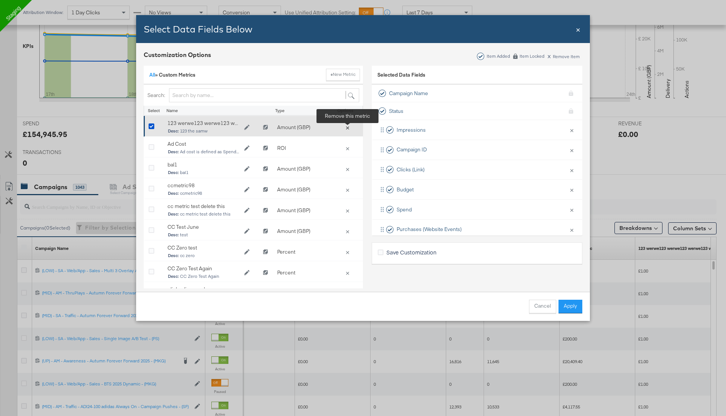
click at [345, 125] on button "×" at bounding box center [347, 127] width 11 height 7
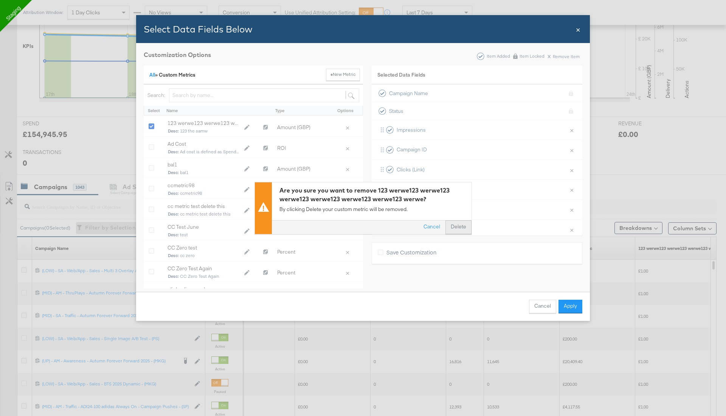
click at [462, 226] on button "Delete" at bounding box center [458, 228] width 26 height 14
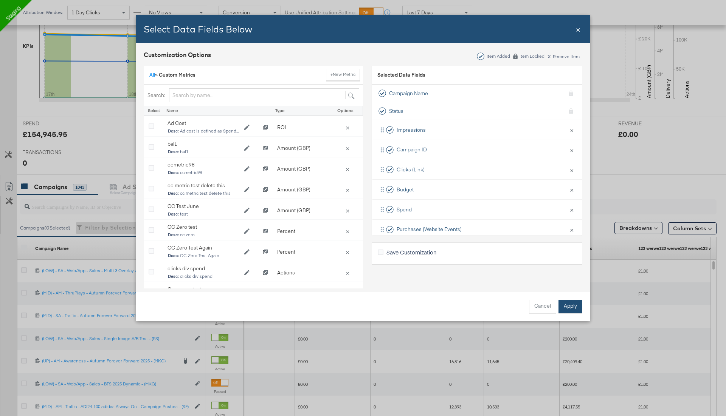
click at [575, 310] on button "Apply" at bounding box center [570, 307] width 24 height 14
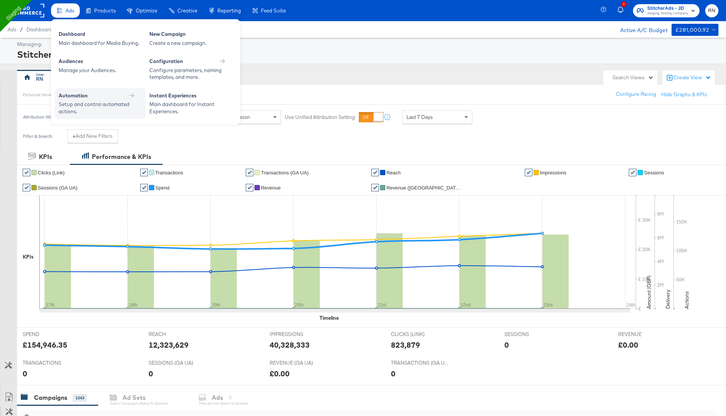
click at [124, 96] on div "Automation" at bounding box center [100, 95] width 83 height 7
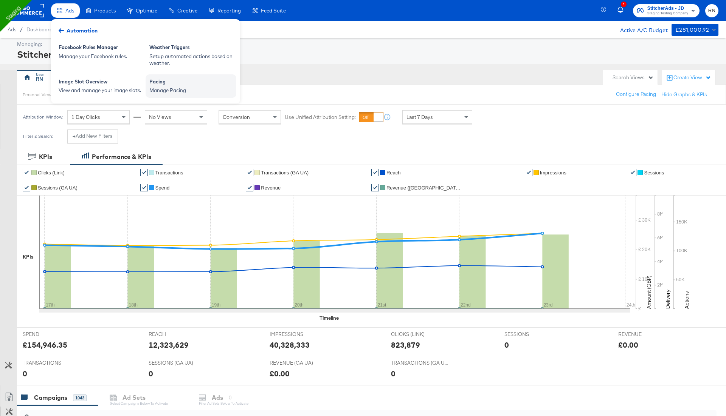
click at [169, 91] on div "Manage Pacing" at bounding box center [190, 90] width 83 height 7
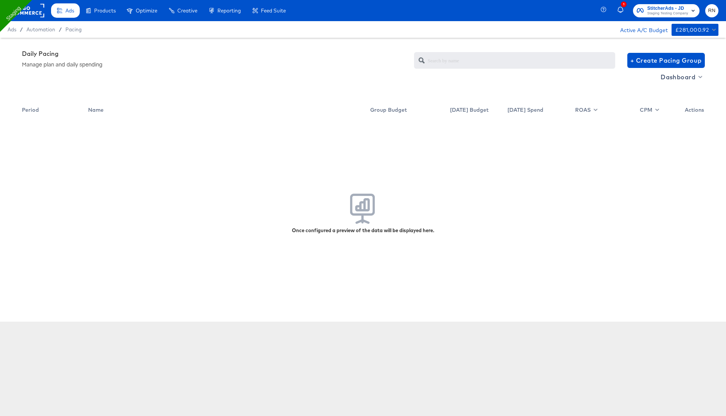
click at [38, 18] on div at bounding box center [26, 10] width 35 height 21
click at [37, 15] on rect at bounding box center [26, 11] width 35 height 14
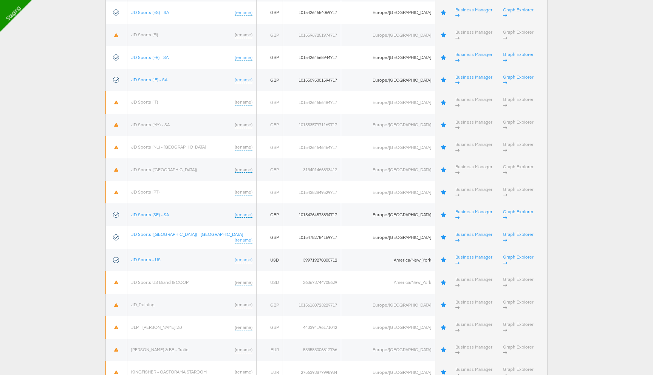
scroll to position [1007, 0]
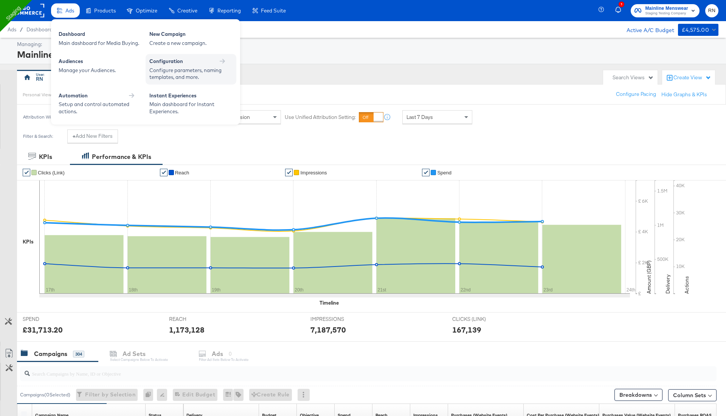
click at [167, 70] on div "Configure parameters, naming templates, and more." at bounding box center [187, 74] width 76 height 14
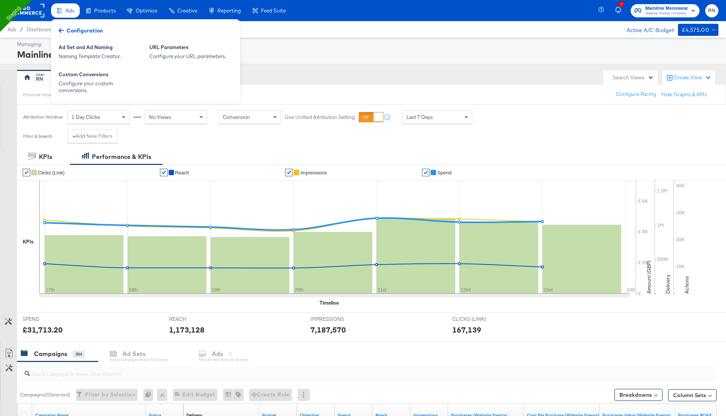
click at [306, 42] on div "Managing:" at bounding box center [366, 44] width 699 height 7
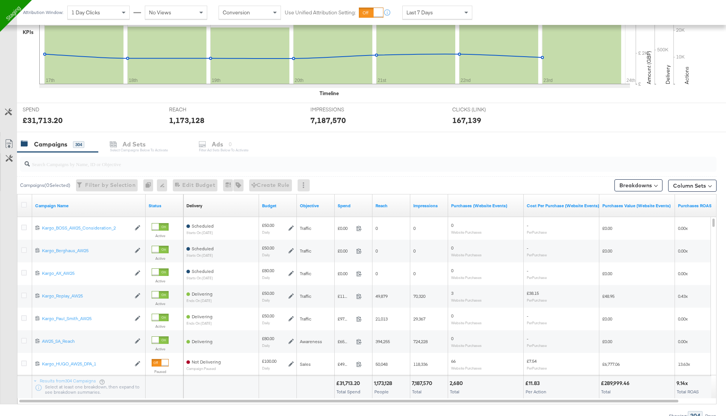
scroll to position [217, 0]
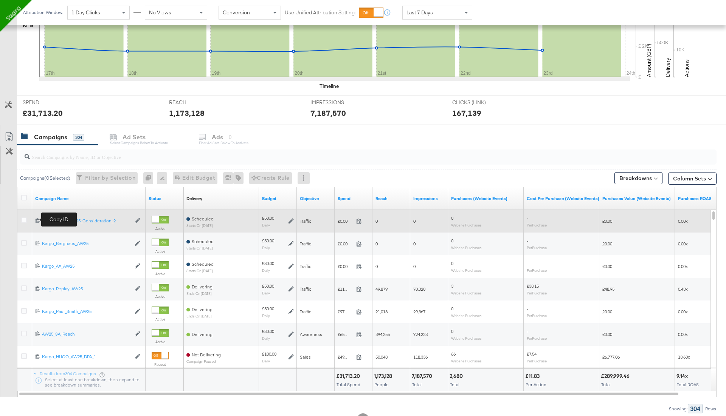
click at [39, 219] on icon at bounding box center [37, 220] width 5 height 5
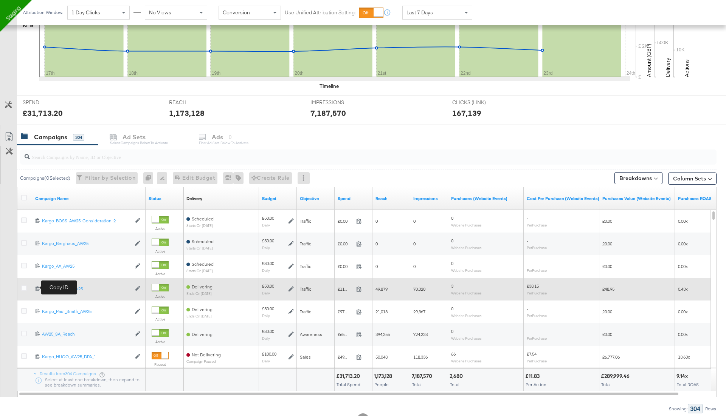
click at [35, 288] on icon at bounding box center [37, 288] width 5 height 5
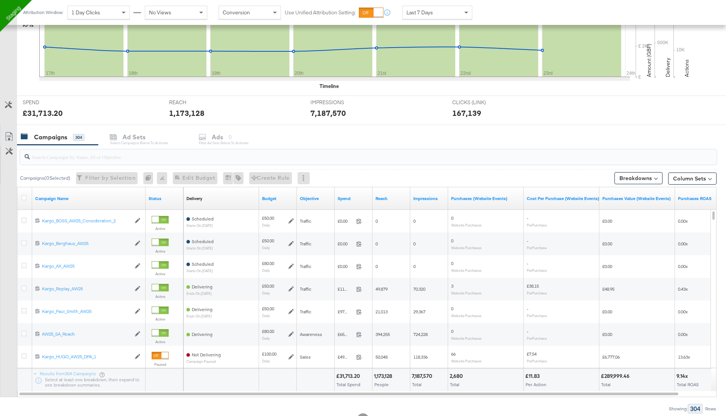
click at [105, 158] on input "search" at bounding box center [341, 154] width 622 height 15
paste input "6802876579281"
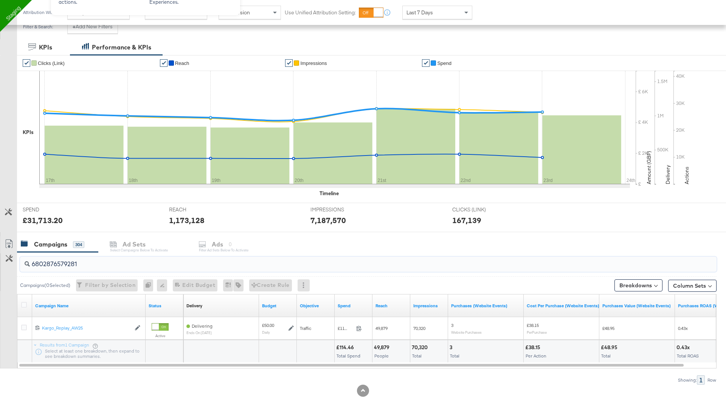
type input "6802876579281"
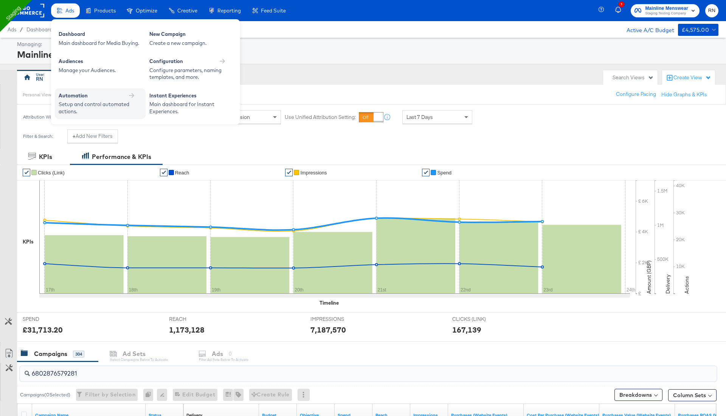
click at [87, 97] on div "Automation" at bounding box center [73, 95] width 29 height 7
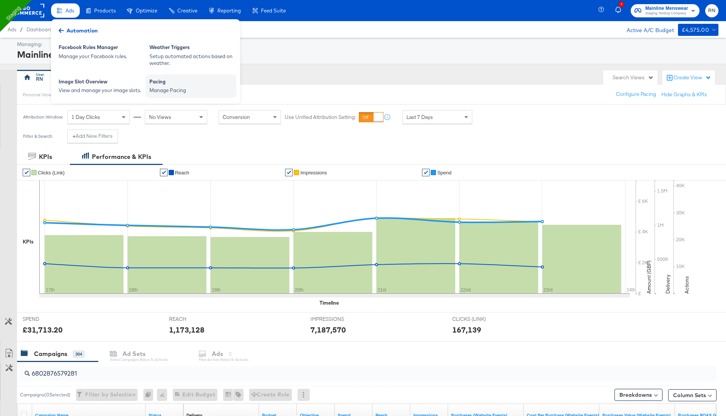
click at [177, 90] on div "Manage Pacing" at bounding box center [190, 90] width 83 height 7
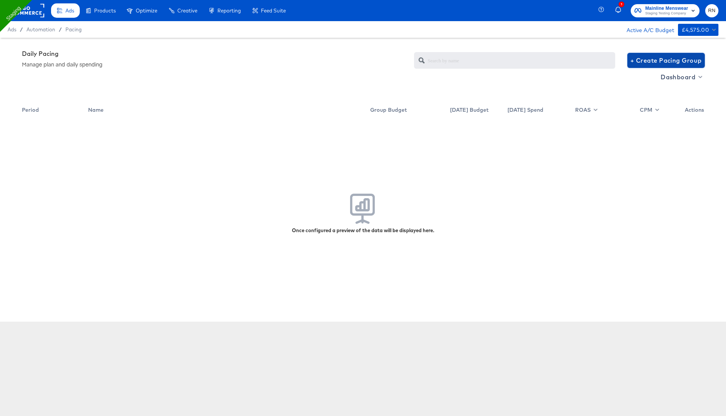
click at [657, 59] on span "+ Create Pacing Group" at bounding box center [665, 60] width 71 height 11
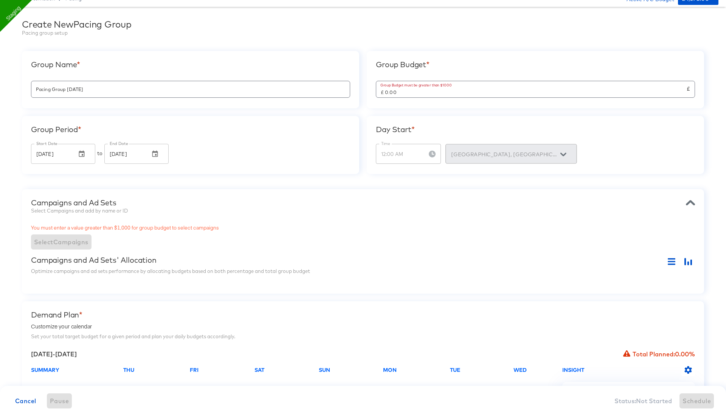
scroll to position [36, 0]
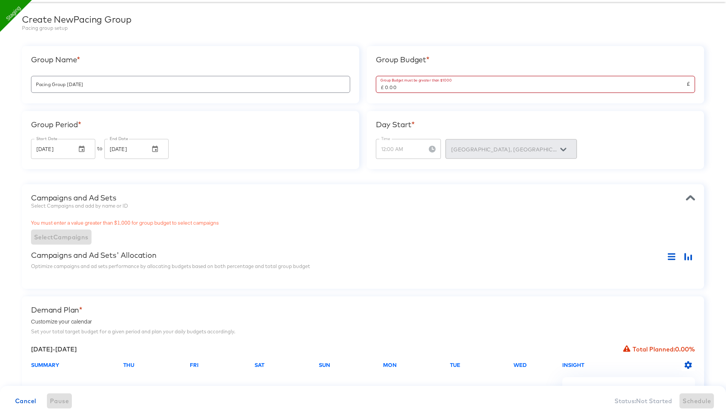
drag, startPoint x: 398, startPoint y: 89, endPoint x: 347, endPoint y: 88, distance: 50.6
click at [347, 88] on div "Group Name * Pacing Group 2025-09-24 Group Budget * Group Budget must be greate…" at bounding box center [363, 107] width 682 height 123
drag, startPoint x: 399, startPoint y: 88, endPoint x: 382, endPoint y: 88, distance: 16.6
click at [382, 88] on input "£ 0.00" at bounding box center [531, 84] width 310 height 16
click at [381, 189] on div "Campaigns and Ad Sets Select Campaigns and add by name or ID You must enter a v…" at bounding box center [363, 236] width 682 height 105
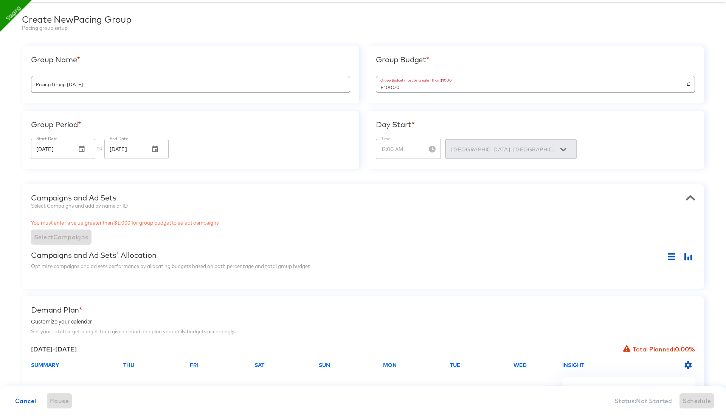
type input "£ 10,000.00"
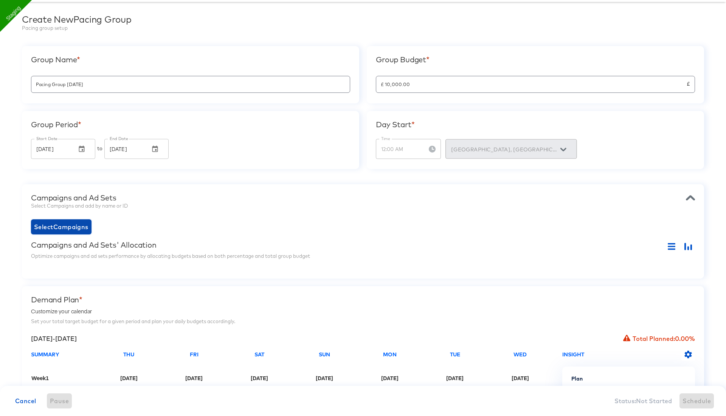
click at [63, 229] on span "Select Campaigns" at bounding box center [61, 227] width 54 height 11
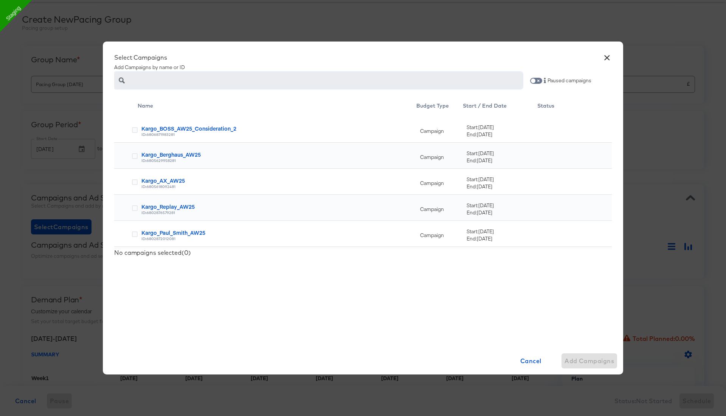
click at [427, 80] on input "text" at bounding box center [325, 77] width 395 height 16
paste input "6802876579281"
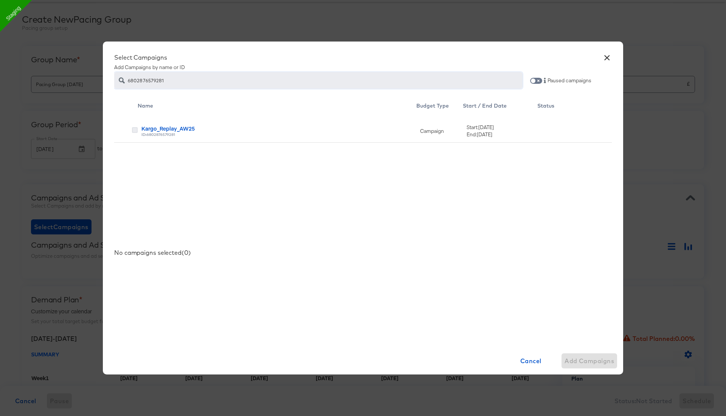
type input "6802876579281"
click at [136, 130] on icon at bounding box center [135, 130] width 6 height 6
click at [0, 0] on input "checkbox" at bounding box center [0, 0] width 0 height 0
click at [589, 365] on span "Add Campaign" at bounding box center [591, 361] width 46 height 11
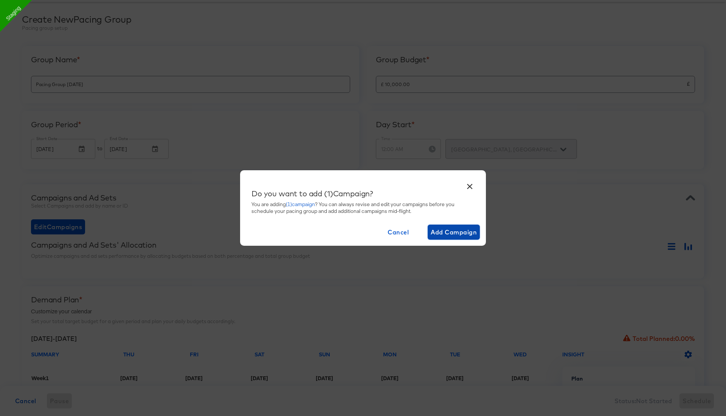
click at [463, 231] on span "Add Campaign" at bounding box center [453, 232] width 46 height 11
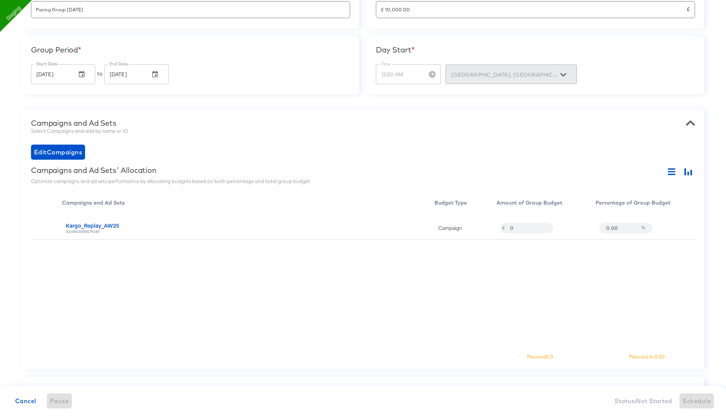
scroll to position [98, 0]
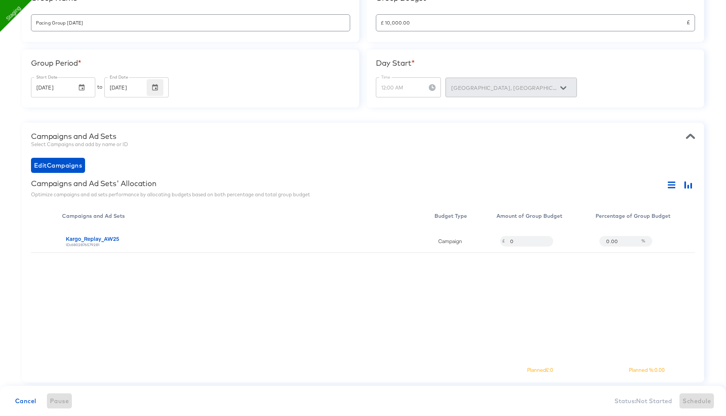
click at [155, 87] on icon "button" at bounding box center [155, 87] width 6 height 6
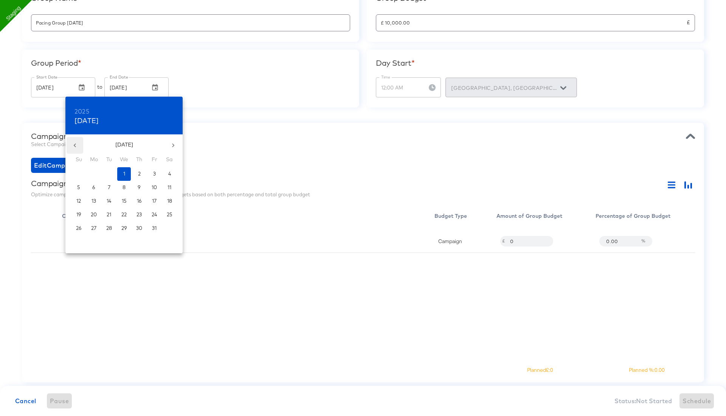
click at [77, 147] on icon "button" at bounding box center [75, 146] width 8 height 8
click at [94, 228] on p "29" at bounding box center [94, 228] width 6 height 7
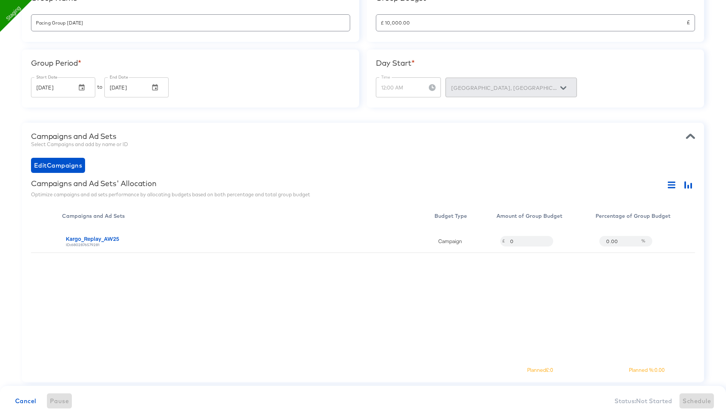
click at [243, 132] on div "Campaigns and Ad Sets" at bounding box center [363, 136] width 664 height 9
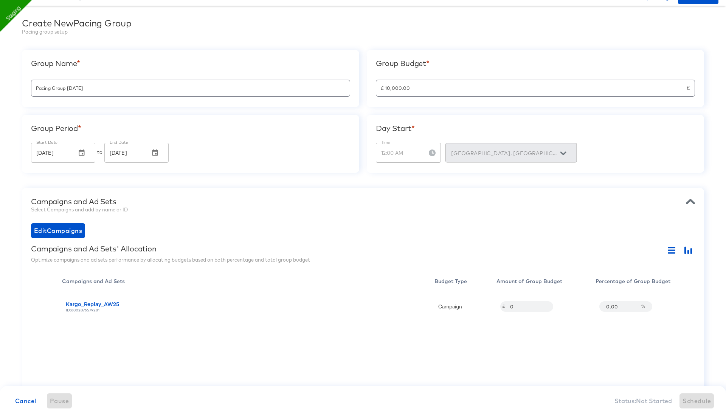
scroll to position [18, 0]
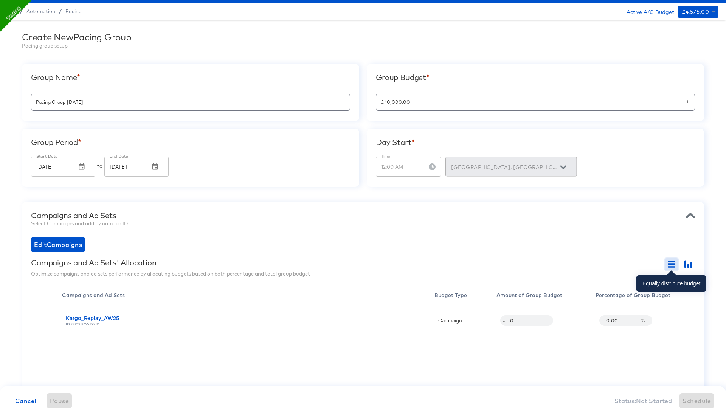
click at [668, 259] on button "button" at bounding box center [671, 265] width 14 height 12
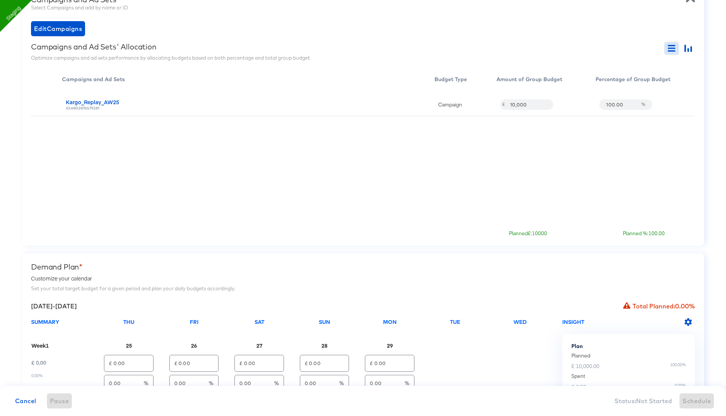
scroll to position [236, 0]
click at [684, 320] on icon "button" at bounding box center [688, 321] width 8 height 8
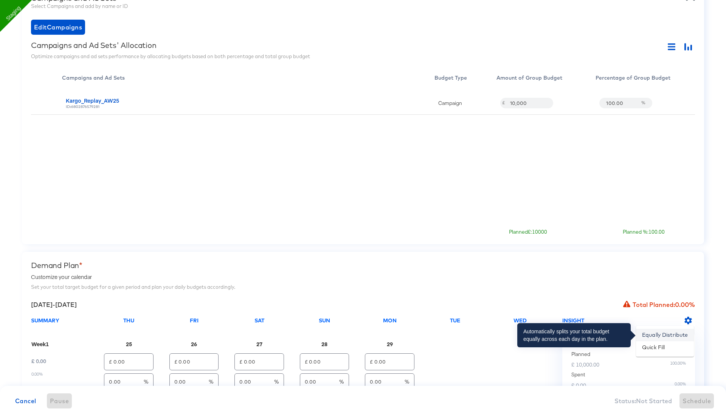
click at [664, 336] on li "Equally Distribute" at bounding box center [665, 335] width 58 height 12
type input "£ 2,000.00"
type input "20.00"
type input "£ 2,000.00"
type input "20.00"
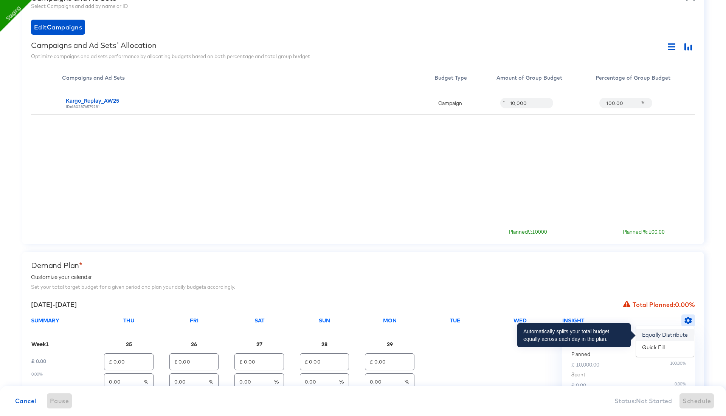
type input "£ 2,000.00"
type input "20.00"
type input "£ 2,000.00"
type input "20.00"
type input "£ 2,000.00"
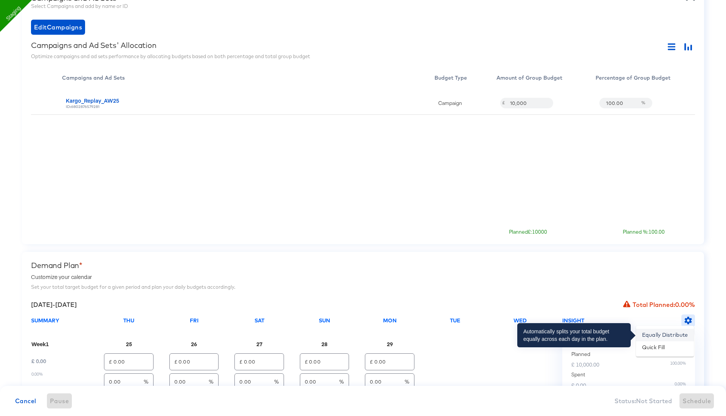
type input "20.00"
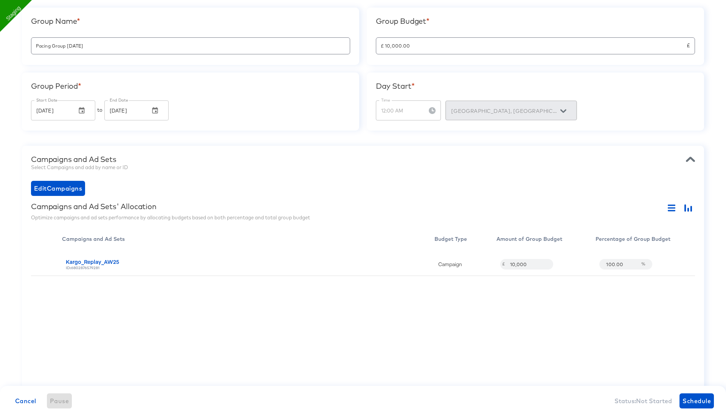
scroll to position [0, 0]
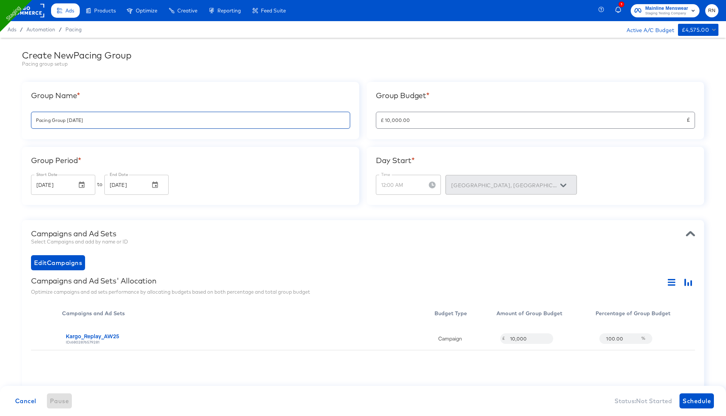
drag, startPoint x: 67, startPoint y: 119, endPoint x: 13, endPoint y: 115, distance: 53.9
click at [13, 115] on div "Create New Pacing Group Pacing group setup Group Name * Pacing Group 2025-09-24…" at bounding box center [363, 357] width 726 height 638
drag, startPoint x: 99, startPoint y: 123, endPoint x: 0, endPoint y: 122, distance: 98.6
click at [0, 122] on div "Create New Pacing Group Pacing group setup Group Name * Pacing Group 2025-09-24…" at bounding box center [363, 357] width 726 height 638
click at [167, 120] on input "Rn Odie Test" at bounding box center [190, 117] width 318 height 16
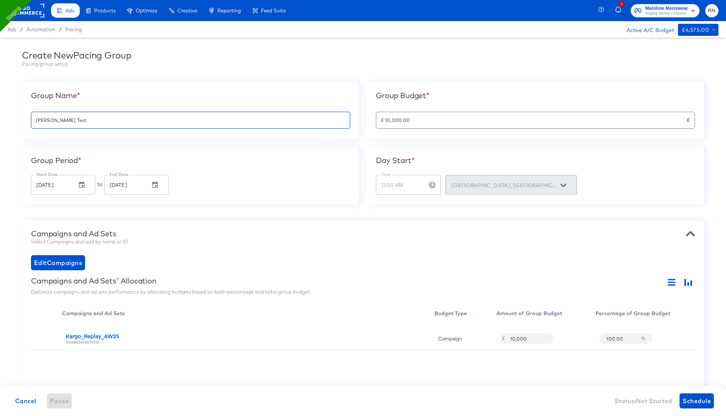
paste input "N Odie"
type input "RN OdieTest"
click at [232, 224] on div "Campaigns and Ad Sets Select Campaigns and add by name or ID Edit Campaigns Cam…" at bounding box center [363, 350] width 682 height 260
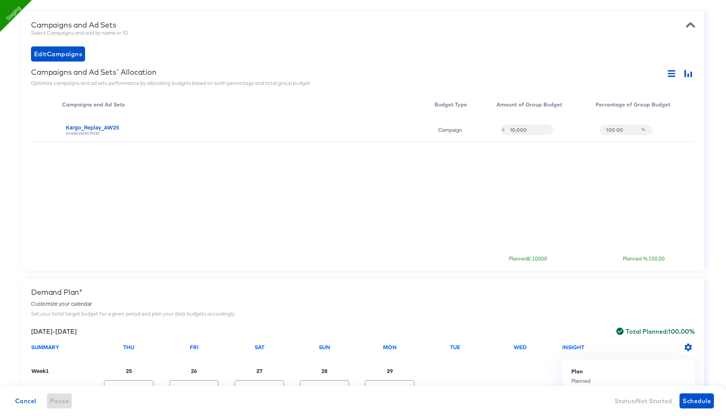
scroll to position [205, 0]
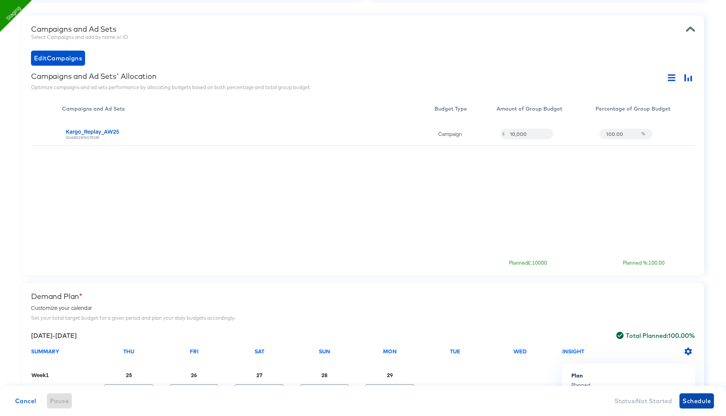
click at [687, 400] on span "Schedule" at bounding box center [696, 401] width 28 height 11
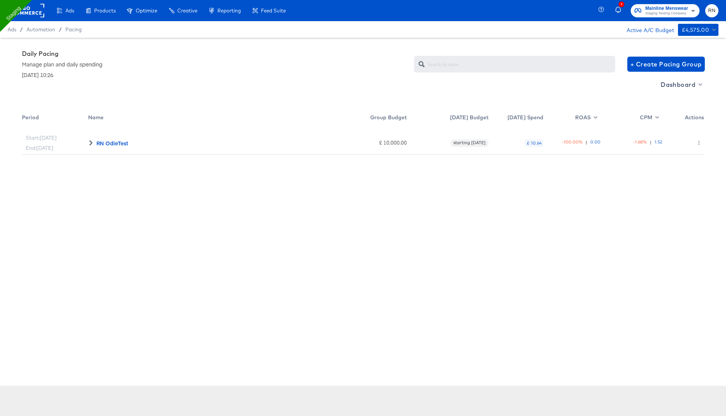
click at [35, 14] on rect at bounding box center [26, 11] width 35 height 14
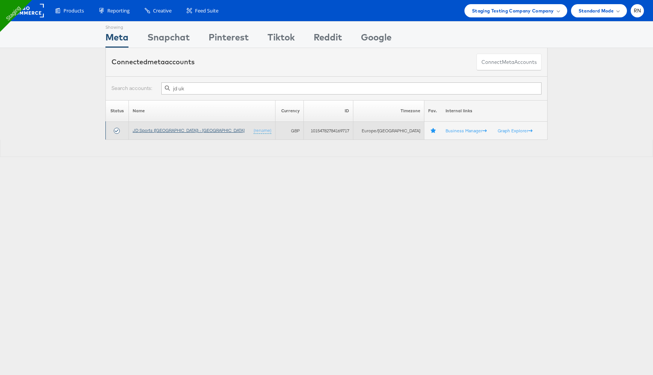
type input "jd uk"
click at [170, 129] on link "JD Sports ([GEOGRAPHIC_DATA]) - [GEOGRAPHIC_DATA]" at bounding box center [189, 130] width 112 height 6
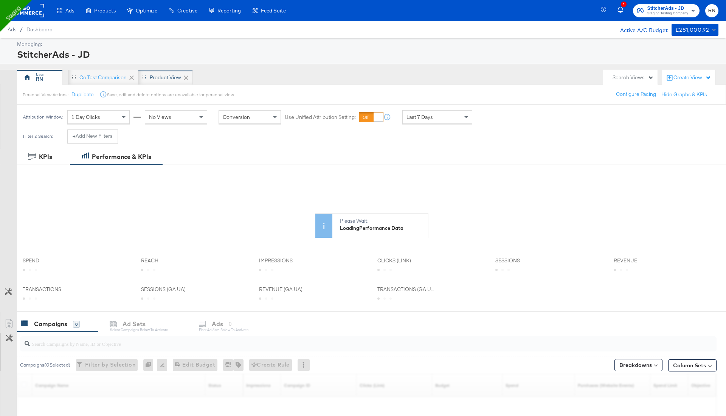
click at [164, 76] on div "Product View" at bounding box center [165, 77] width 31 height 7
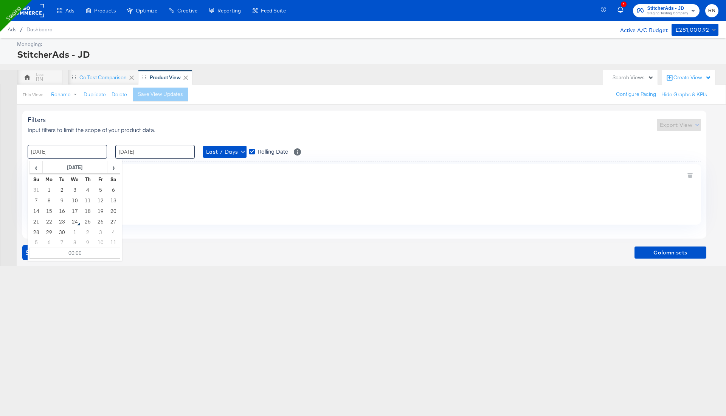
click at [80, 151] on input "17 / September / 2025" at bounding box center [67, 152] width 79 height 14
click at [48, 187] on td "1" at bounding box center [49, 190] width 13 height 11
type input "01 / September / 2025 00:00"
click at [158, 150] on input "23 / September / 2025" at bounding box center [154, 152] width 79 height 14
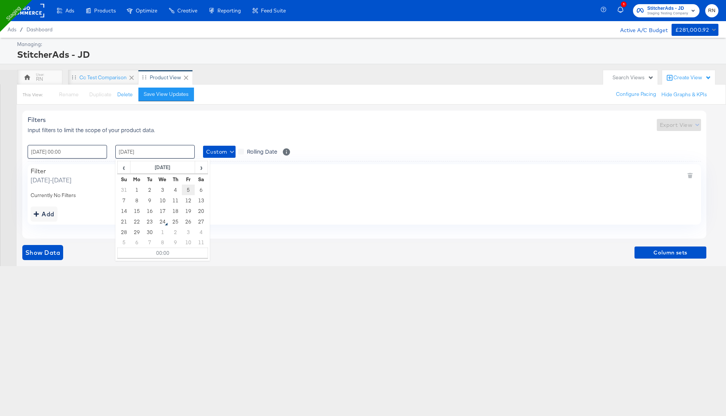
click at [187, 190] on td "5" at bounding box center [188, 190] width 13 height 11
type input "05 / September / 2025 00:00"
click at [82, 214] on div "Add" at bounding box center [364, 214] width 667 height 15
click at [47, 256] on span "Show Data" at bounding box center [42, 253] width 35 height 11
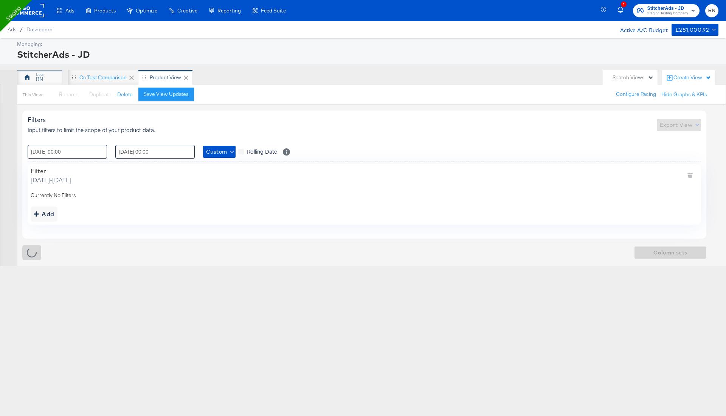
click at [49, 79] on div "RN" at bounding box center [39, 77] width 45 height 15
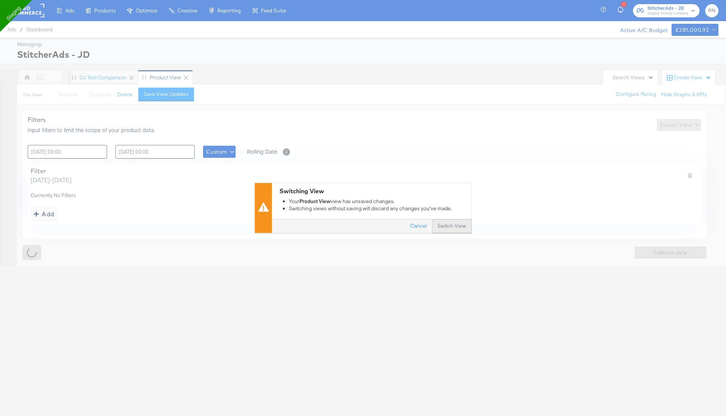
click at [453, 222] on button "Switch View" at bounding box center [451, 227] width 39 height 14
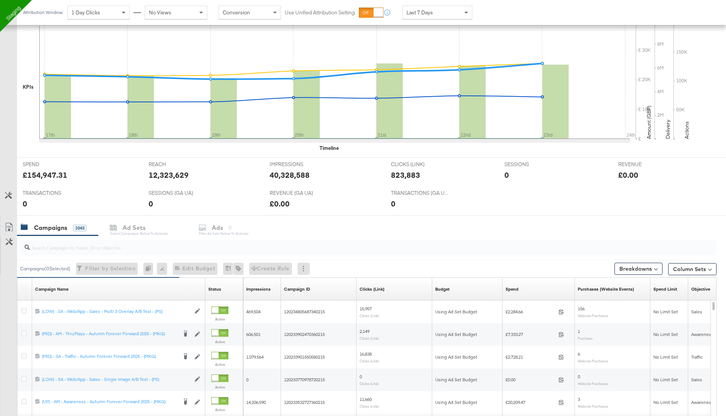
scroll to position [187, 0]
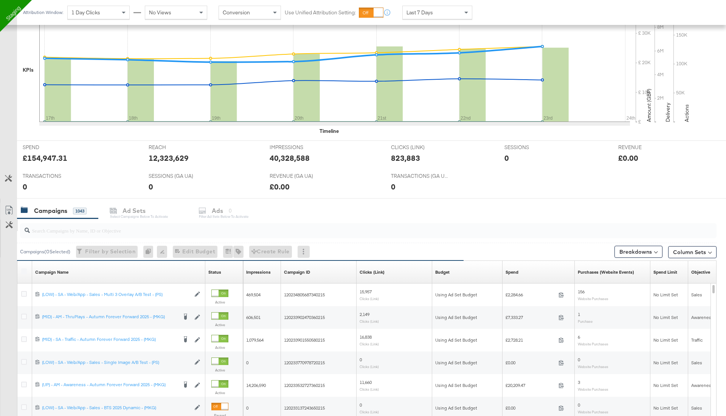
click at [9, 224] on icon at bounding box center [9, 224] width 7 height 7
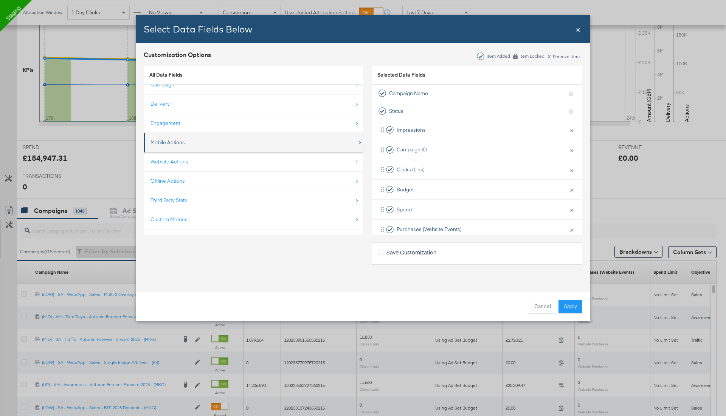
scroll to position [0, 0]
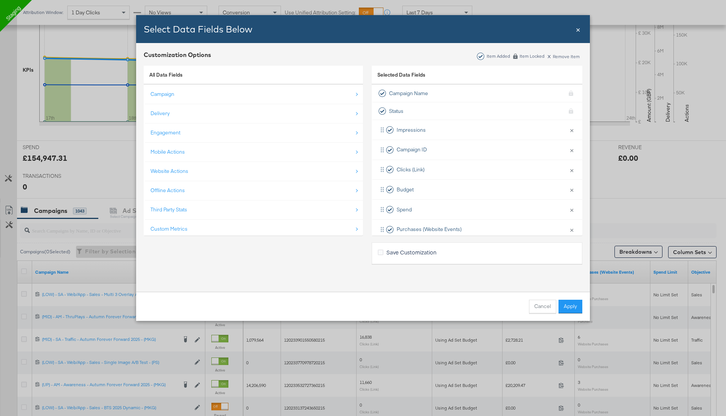
click at [580, 29] on span "×" at bounding box center [578, 29] width 5 height 10
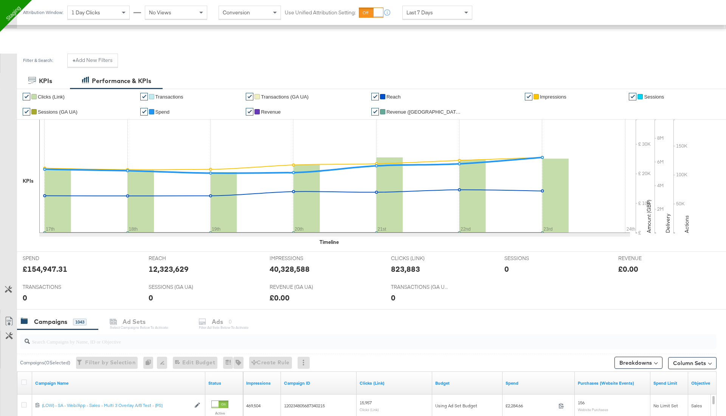
scroll to position [29, 0]
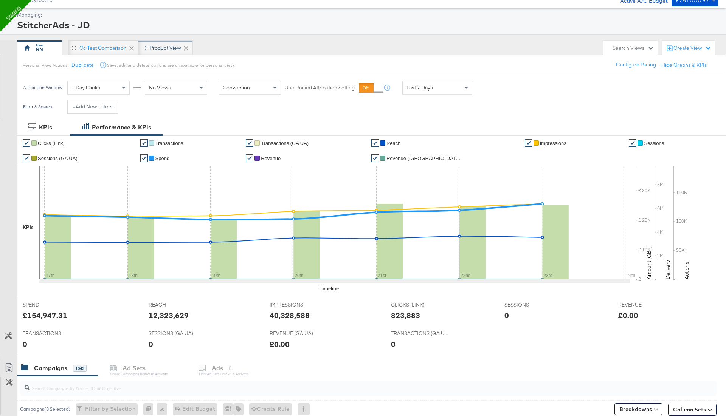
click at [159, 53] on div "Product View" at bounding box center [165, 47] width 54 height 15
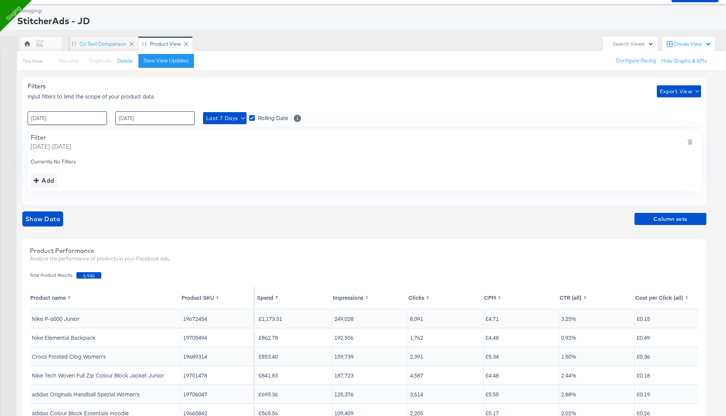
scroll to position [23, 0]
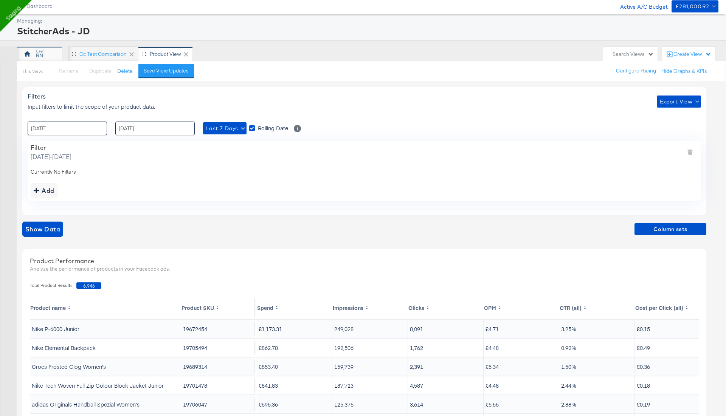
click at [43, 54] on div "RN" at bounding box center [39, 55] width 7 height 7
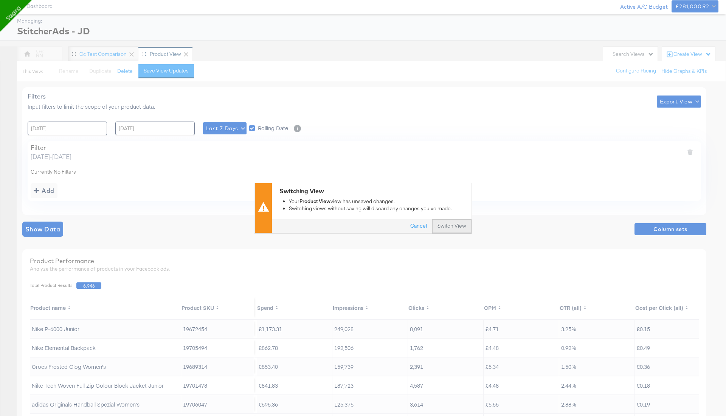
click at [450, 228] on button "Switch View" at bounding box center [451, 227] width 39 height 14
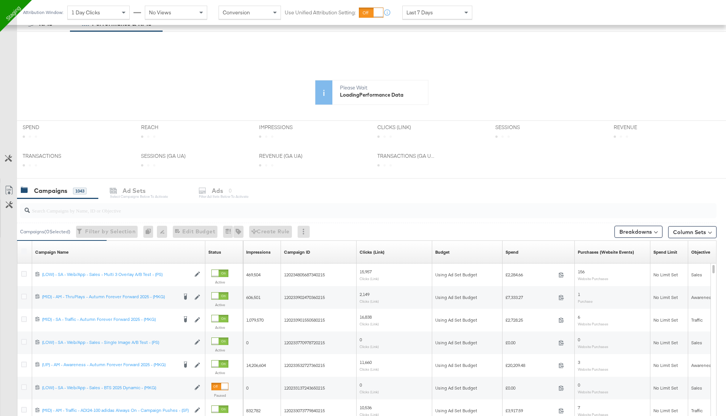
scroll to position [139, 0]
